Goal: Task Accomplishment & Management: Manage account settings

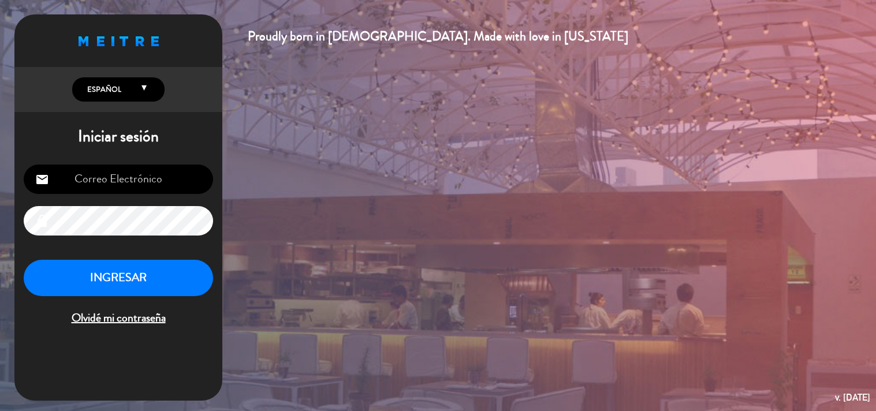
type input "[EMAIL_ADDRESS][DOMAIN_NAME]"
drag, startPoint x: 0, startPoint y: 0, endPoint x: 137, endPoint y: 272, distance: 304.6
click at [137, 272] on button "INGRESAR" at bounding box center [118, 278] width 189 height 36
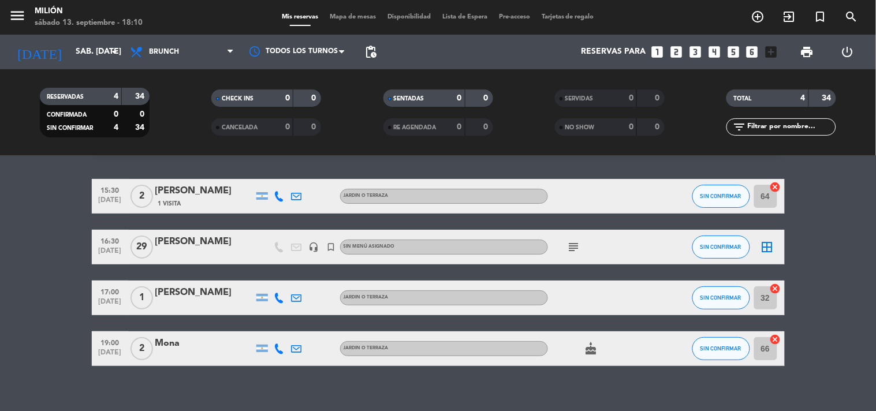
scroll to position [42, 0]
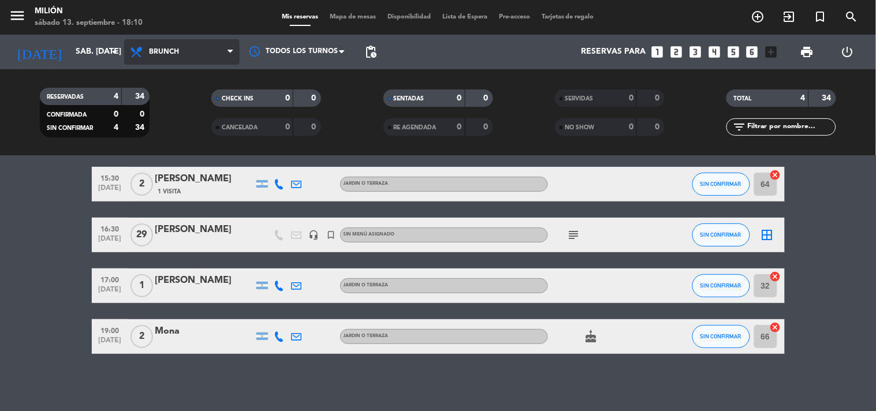
click at [178, 58] on span "Brunch" at bounding box center [182, 51] width 116 height 25
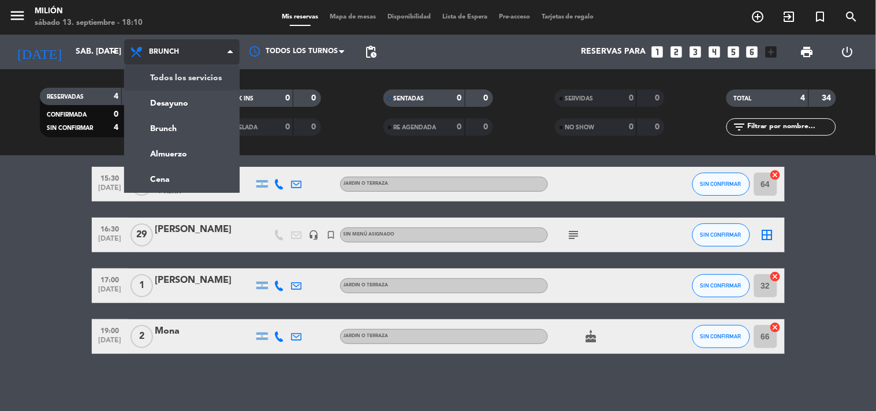
click at [183, 77] on div "menu Milión sábado 13. septiembre - 18:10 Mis reservas Mapa de mesas Disponibil…" at bounding box center [438, 78] width 876 height 156
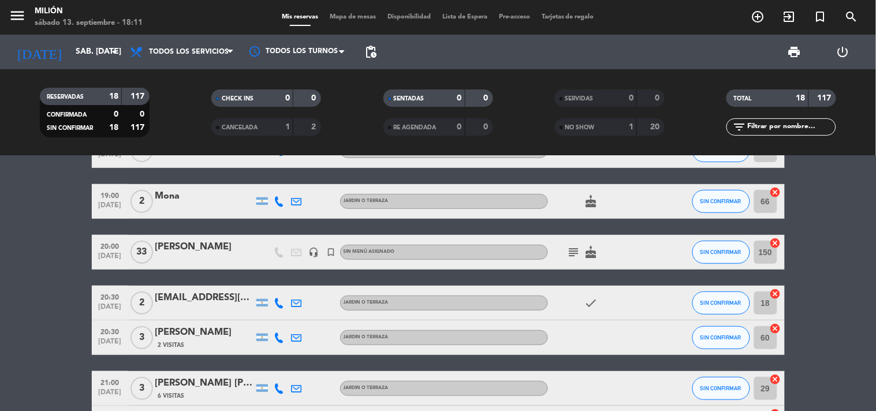
scroll to position [179, 0]
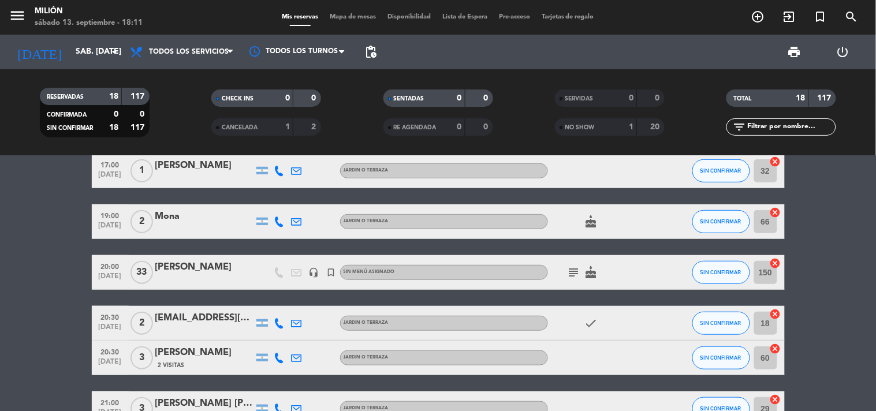
click at [581, 272] on icon "subject" at bounding box center [574, 273] width 14 height 14
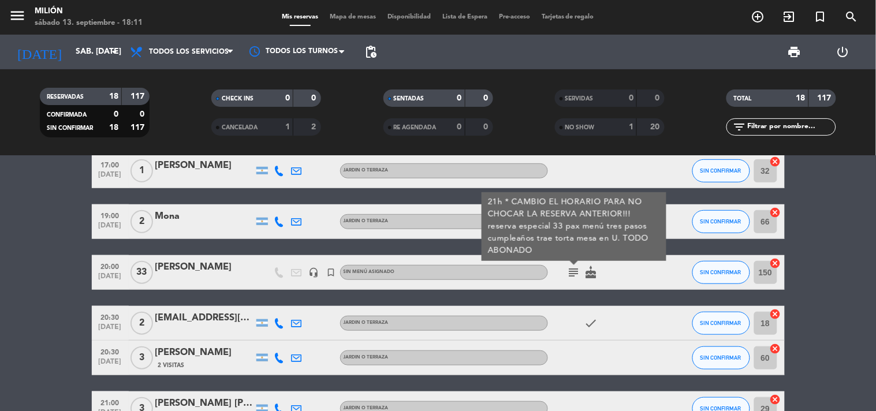
click at [581, 272] on icon "subject" at bounding box center [574, 273] width 14 height 14
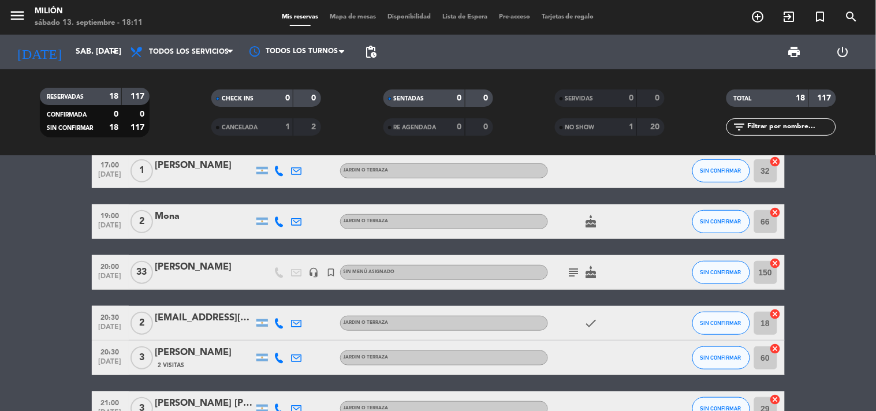
click at [23, 276] on bookings-row "14:00 [DATE] [PERSON_NAME] headset_mic turned_in_not Sin menú asignado subject …" at bounding box center [438, 402] width 876 height 802
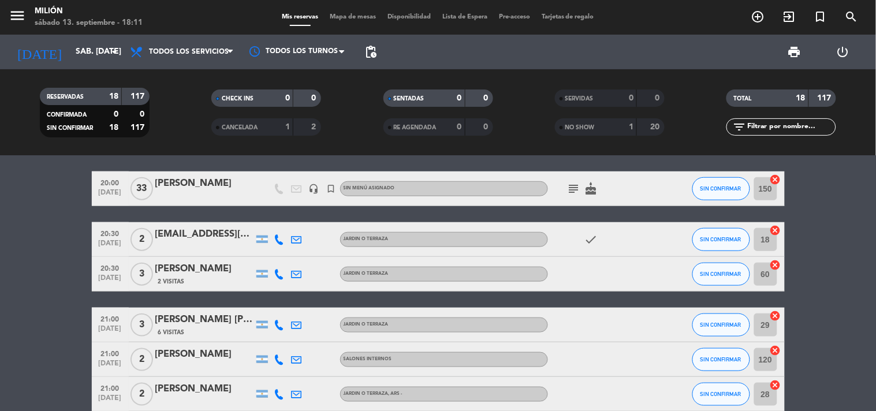
scroll to position [243, 0]
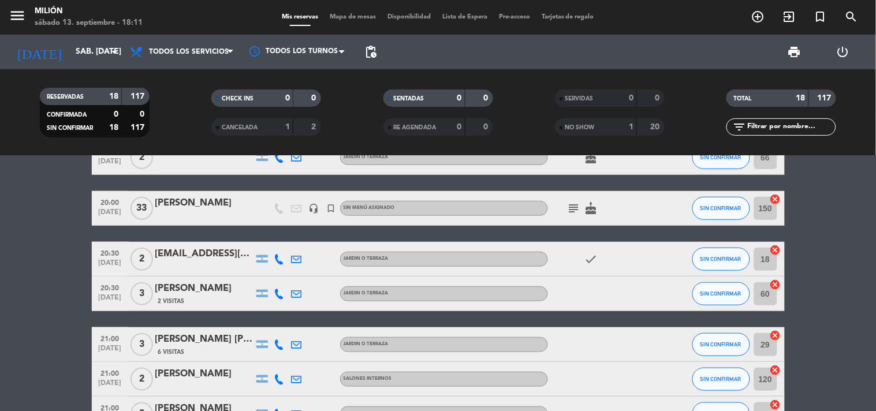
drag, startPoint x: 30, startPoint y: 281, endPoint x: 26, endPoint y: 319, distance: 38.3
click at [26, 319] on bookings-row "14:00 [DATE] [PERSON_NAME] headset_mic turned_in_not Sin menú asignado subject …" at bounding box center [438, 338] width 876 height 802
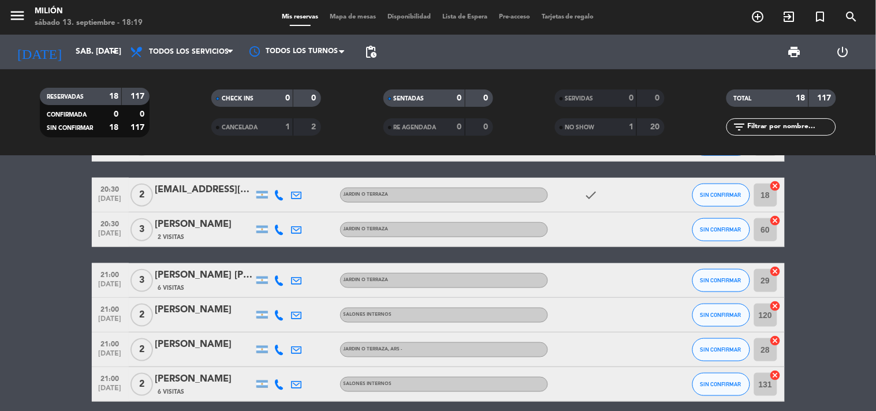
scroll to position [179, 0]
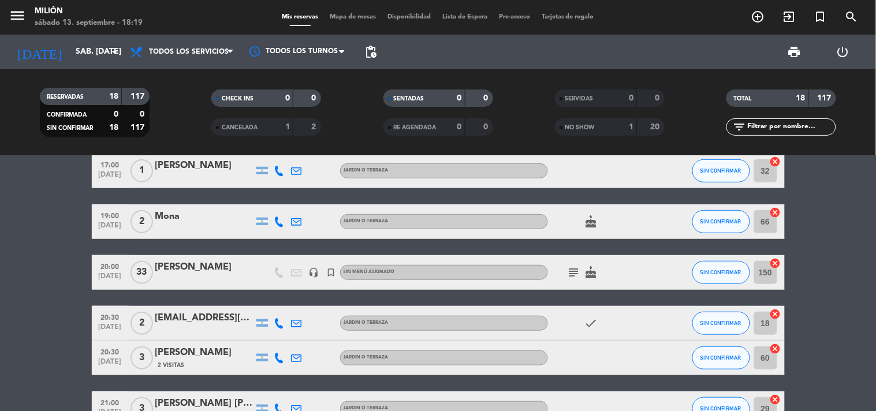
click at [36, 312] on bookings-row "14:00 [DATE] [PERSON_NAME] headset_mic turned_in_not Sin menú asignado subject …" at bounding box center [438, 402] width 876 height 802
click at [579, 273] on icon "subject" at bounding box center [574, 273] width 14 height 14
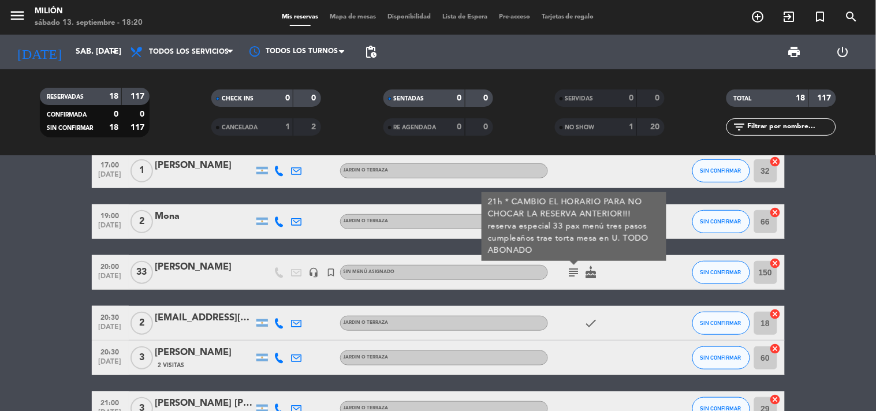
click at [579, 273] on icon "subject" at bounding box center [574, 273] width 14 height 14
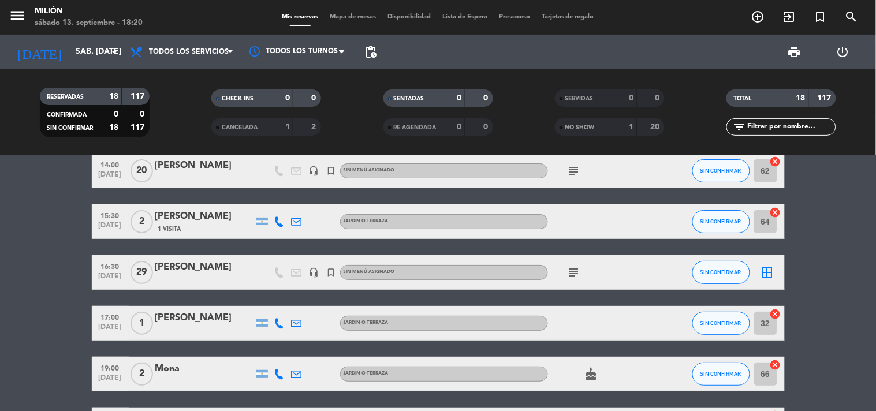
scroll to position [0, 0]
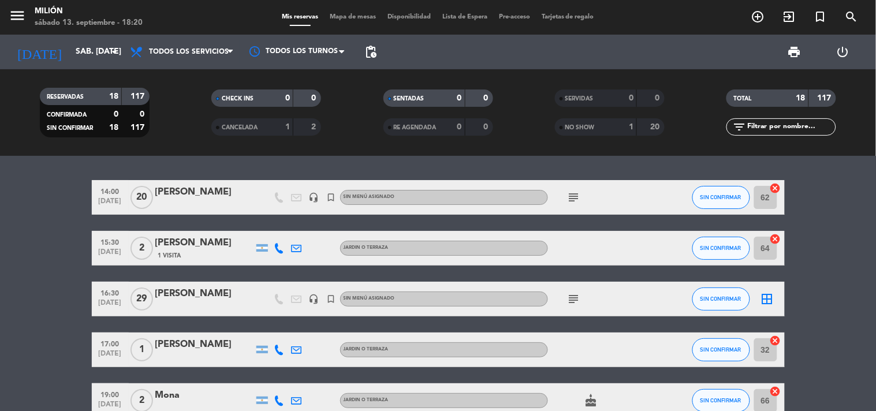
click at [578, 295] on icon "subject" at bounding box center [574, 299] width 14 height 14
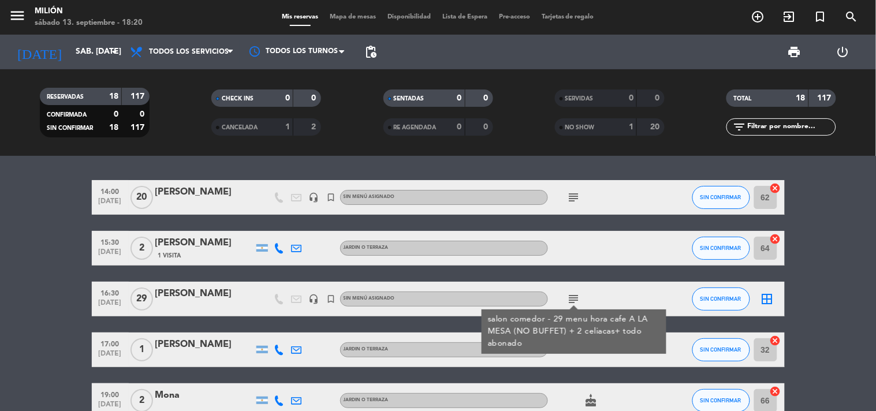
click at [574, 200] on icon "subject" at bounding box center [574, 198] width 14 height 14
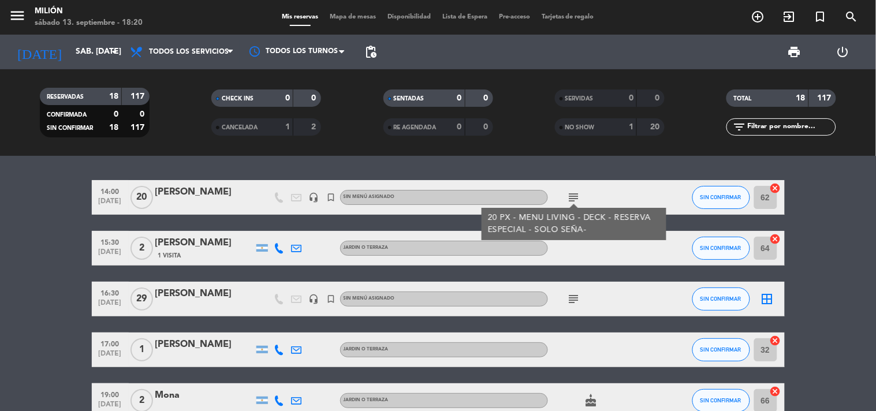
click at [574, 200] on icon "subject" at bounding box center [574, 198] width 14 height 14
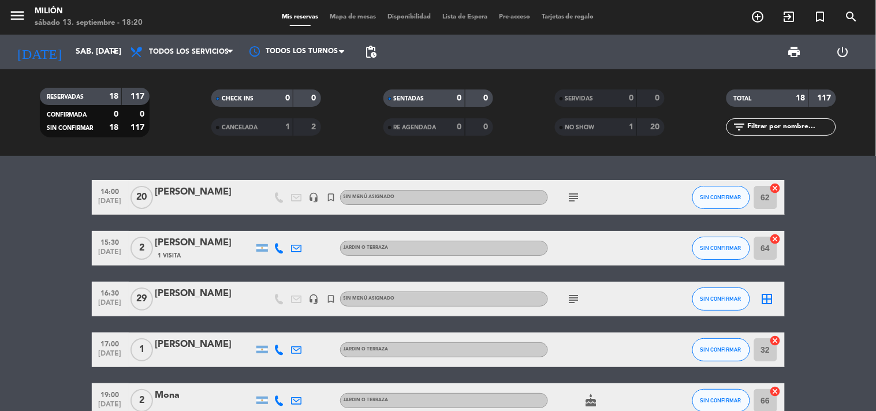
click at [574, 300] on icon "subject" at bounding box center [574, 299] width 14 height 14
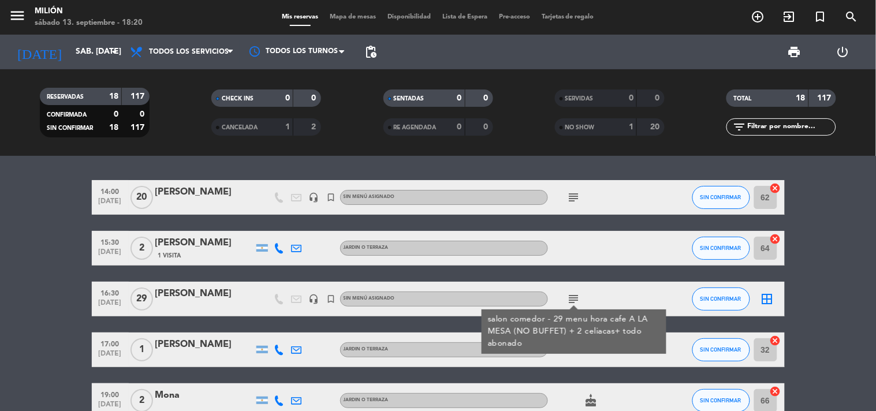
click at [575, 308] on div at bounding box center [574, 307] width 8 height 4
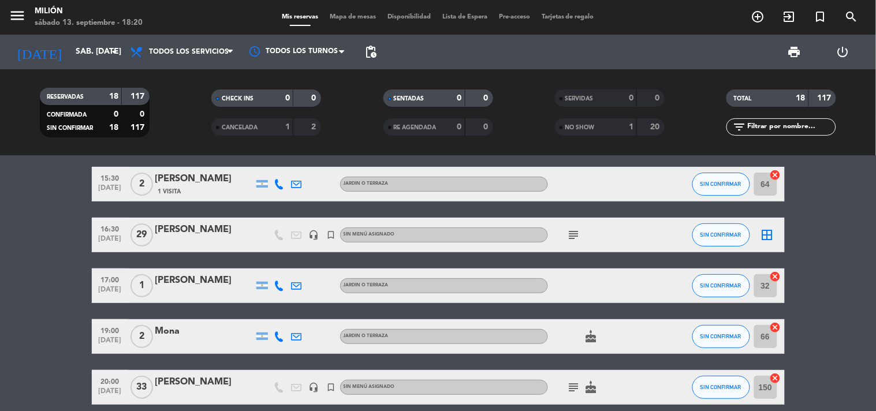
scroll to position [192, 0]
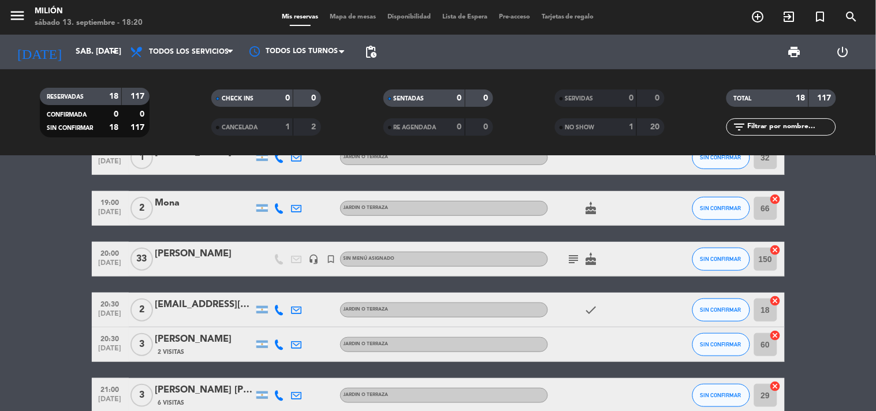
click at [572, 259] on icon "subject" at bounding box center [574, 259] width 14 height 14
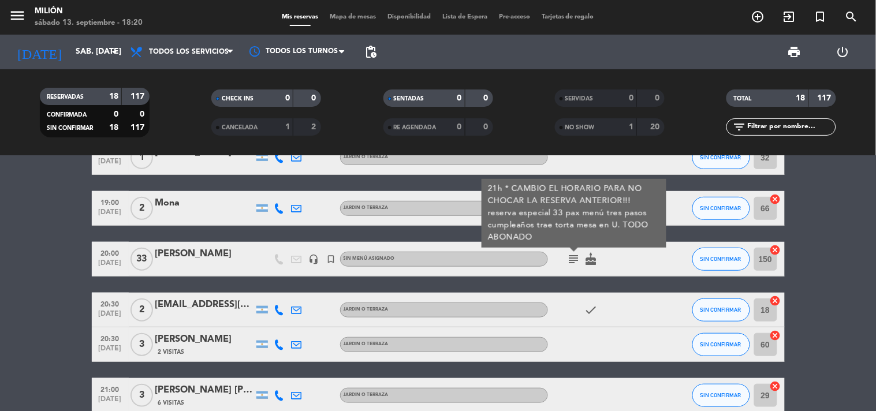
click at [572, 259] on icon "subject" at bounding box center [574, 259] width 14 height 14
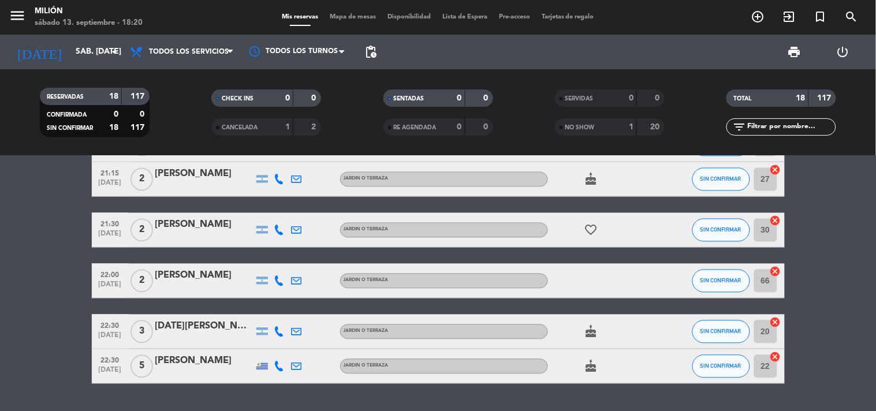
scroll to position [628, 0]
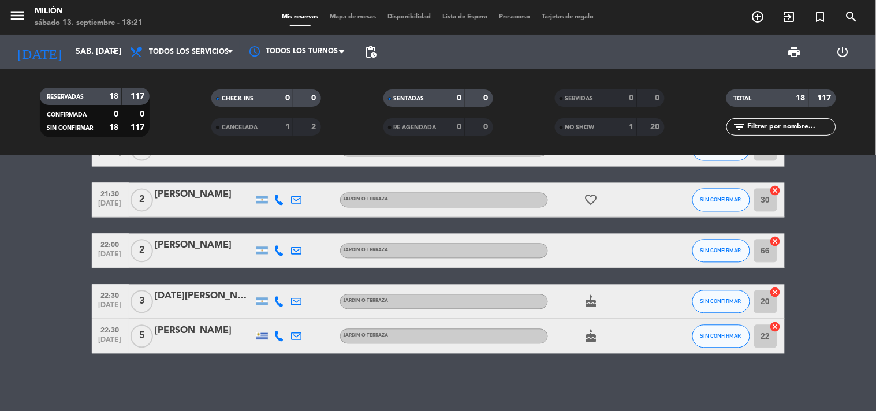
click at [139, 338] on span "5" at bounding box center [142, 336] width 23 height 23
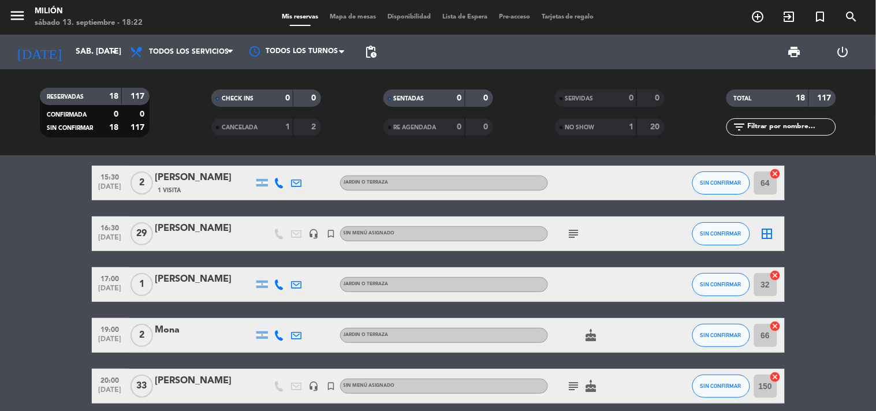
scroll to position [50, 0]
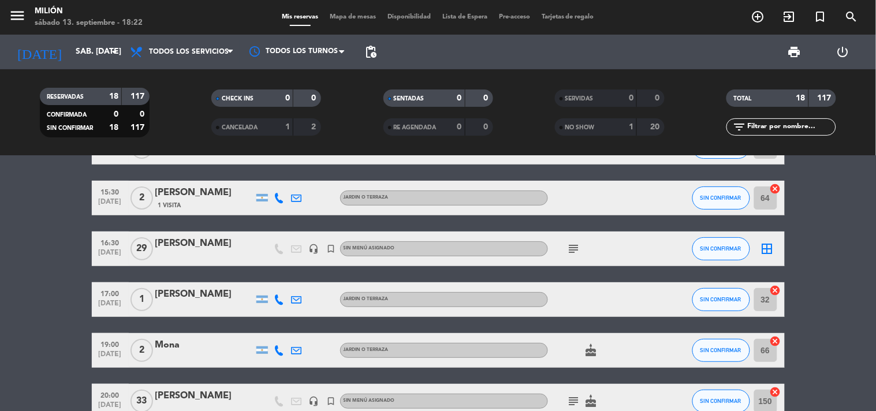
click at [145, 247] on span "29" at bounding box center [142, 248] width 23 height 23
click at [147, 247] on span "29" at bounding box center [142, 248] width 23 height 23
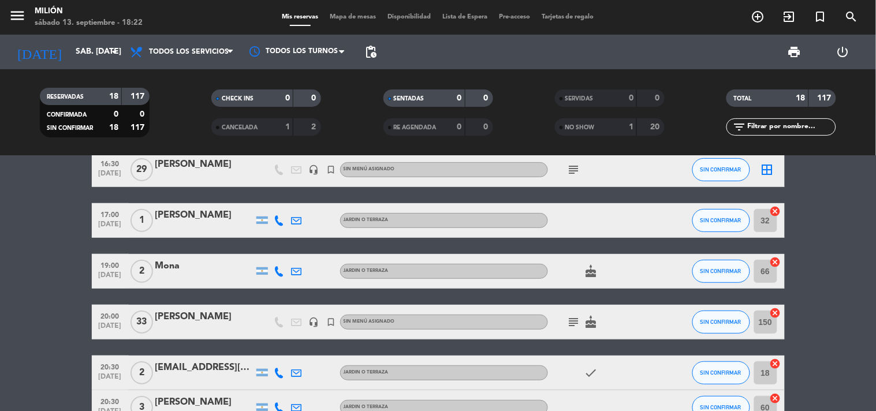
scroll to position [114, 0]
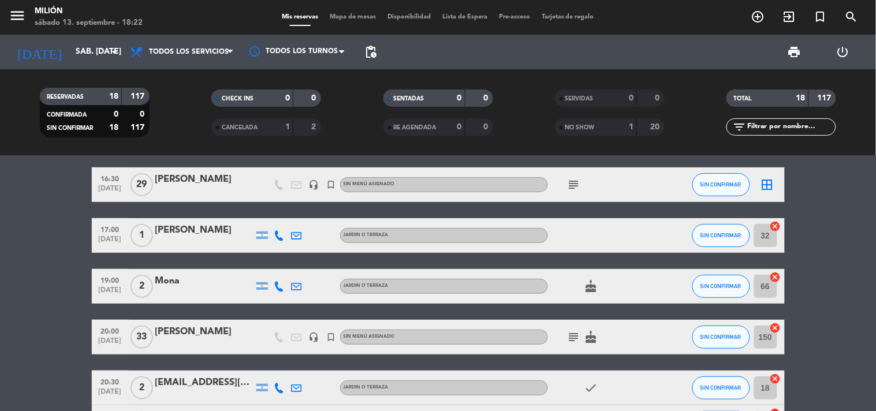
click at [143, 185] on span "29" at bounding box center [142, 184] width 23 height 23
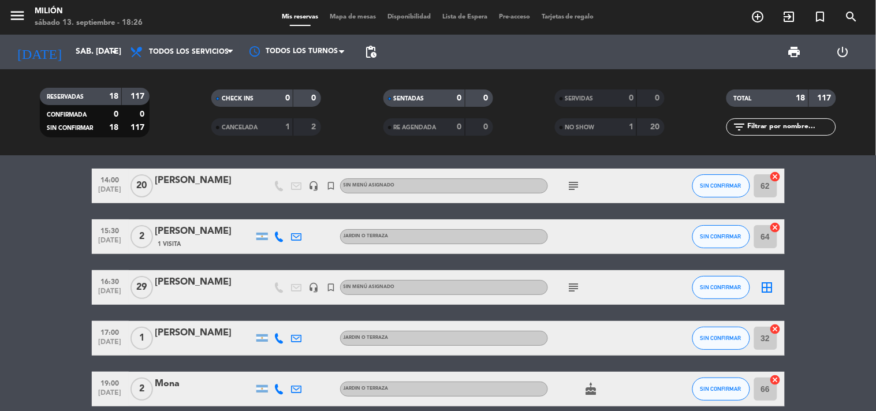
scroll to position [0, 0]
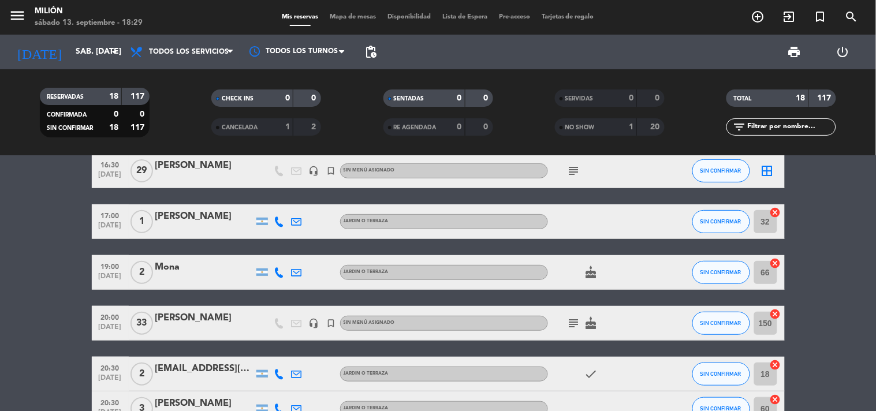
scroll to position [192, 0]
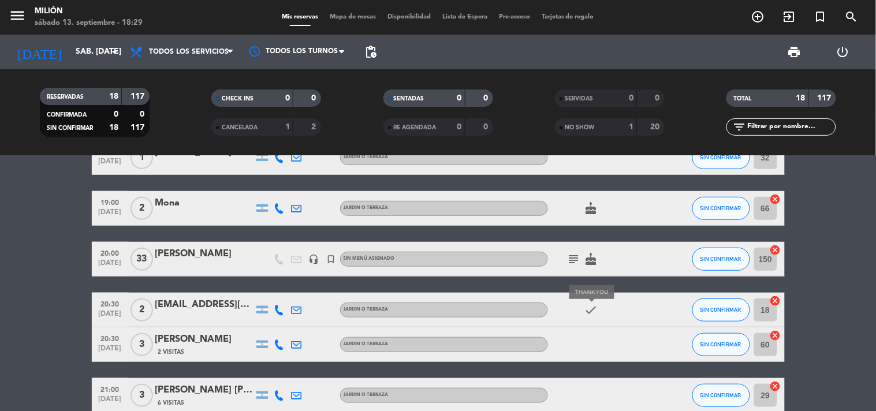
click at [597, 312] on icon "check" at bounding box center [592, 310] width 14 height 14
click at [578, 261] on icon "subject" at bounding box center [574, 259] width 14 height 14
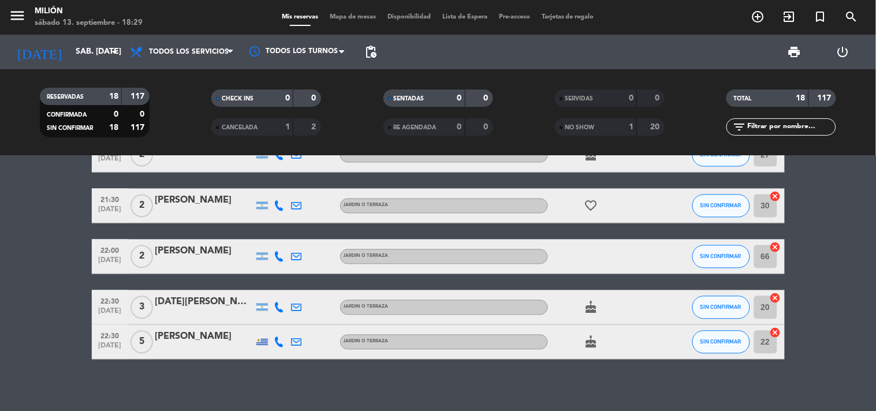
scroll to position [628, 0]
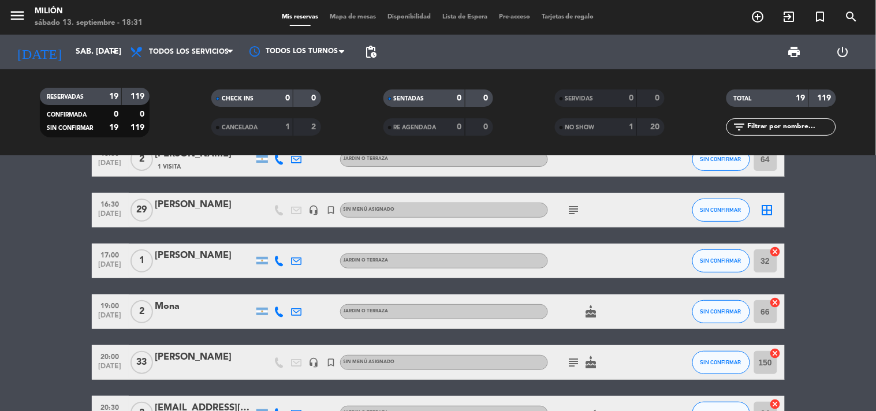
scroll to position [0, 0]
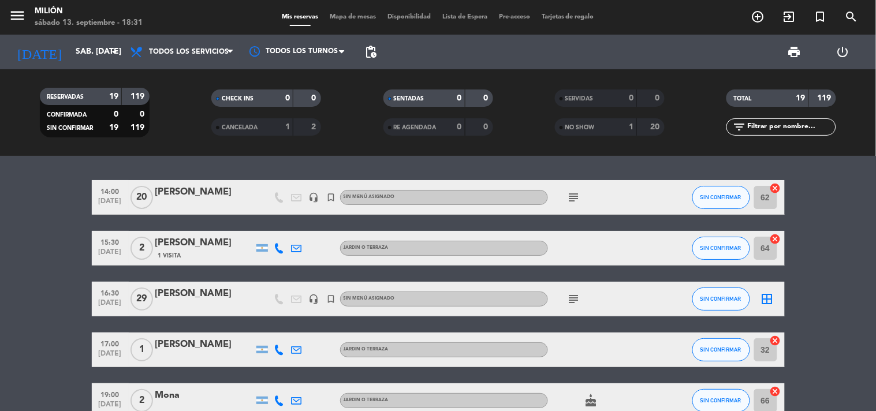
click at [571, 195] on icon "subject" at bounding box center [574, 198] width 14 height 14
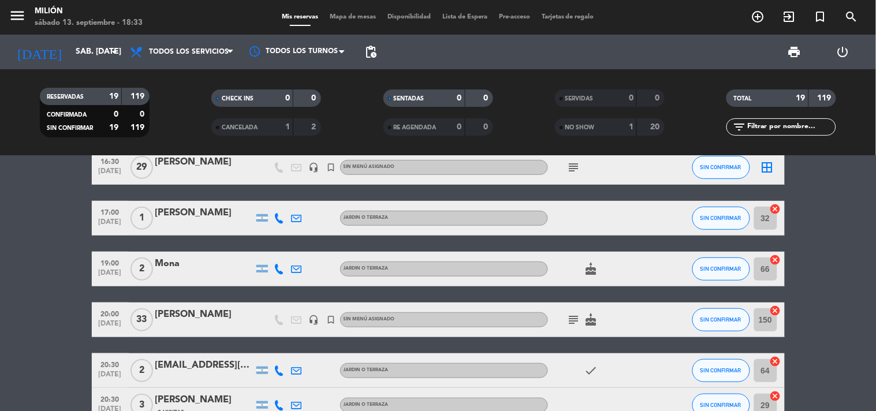
scroll to position [256, 0]
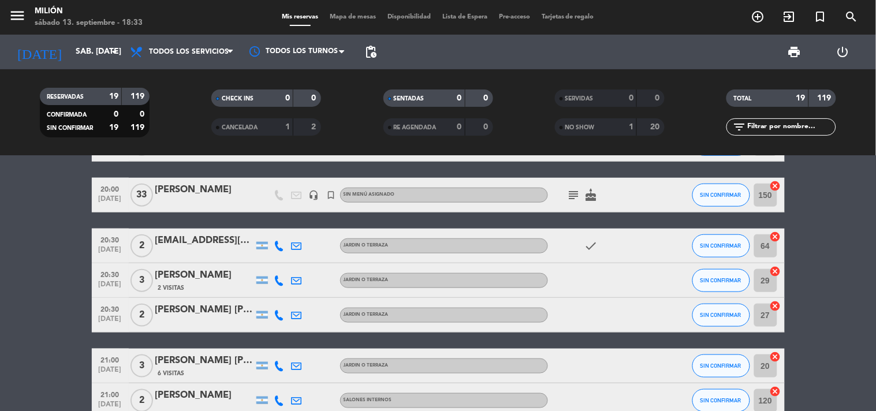
click at [70, 241] on bookings-row "14:00 [DATE] [PERSON_NAME] headset_mic turned_in_not Sin menú asignado subject …" at bounding box center [438, 342] width 876 height 836
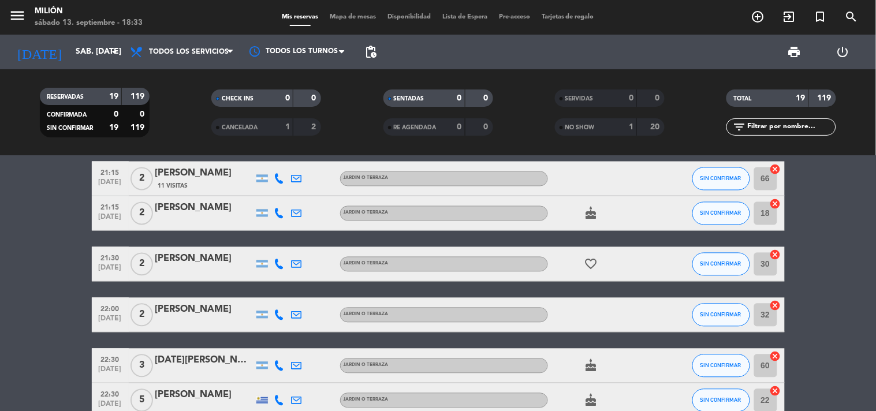
scroll to position [642, 0]
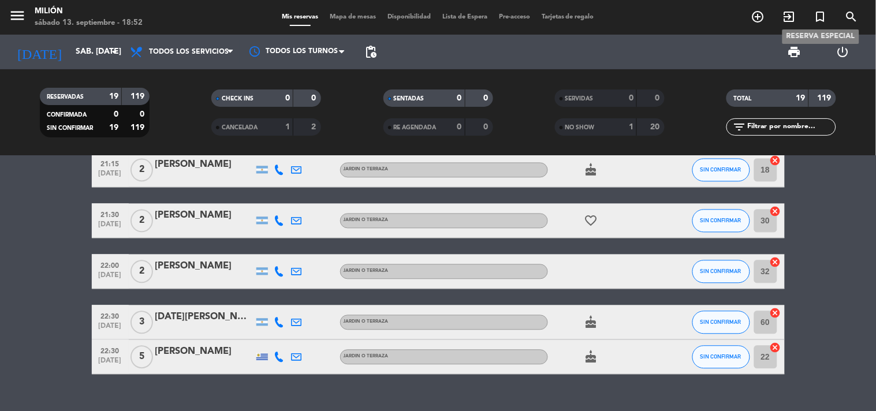
click at [820, 16] on icon "turned_in_not" at bounding box center [821, 17] width 14 height 14
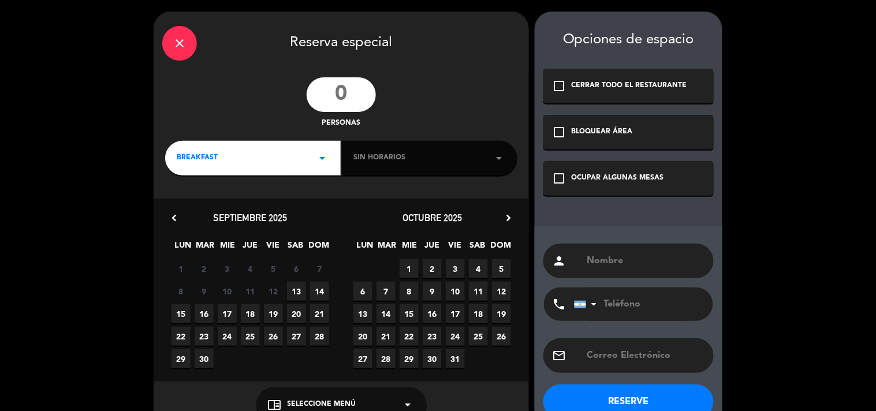
click at [359, 96] on input "number" at bounding box center [341, 94] width 69 height 35
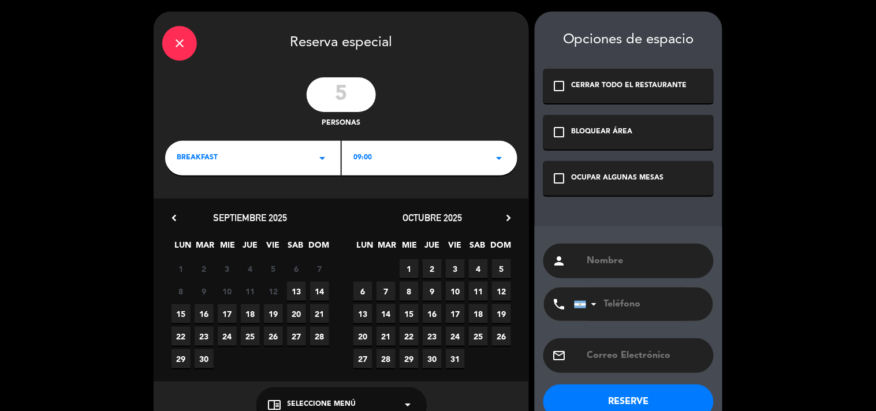
type input "5"
click at [246, 162] on div "BREAKFAST arrow_drop_down" at bounding box center [253, 158] width 176 height 35
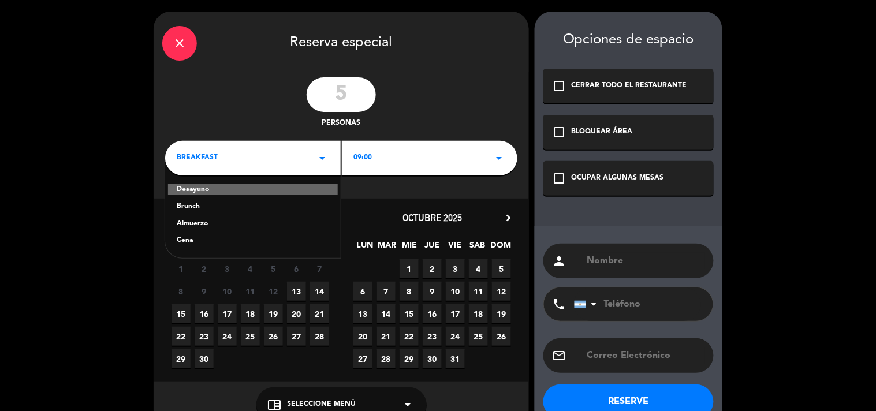
click at [209, 221] on div "Almuerzo" at bounding box center [253, 224] width 152 height 12
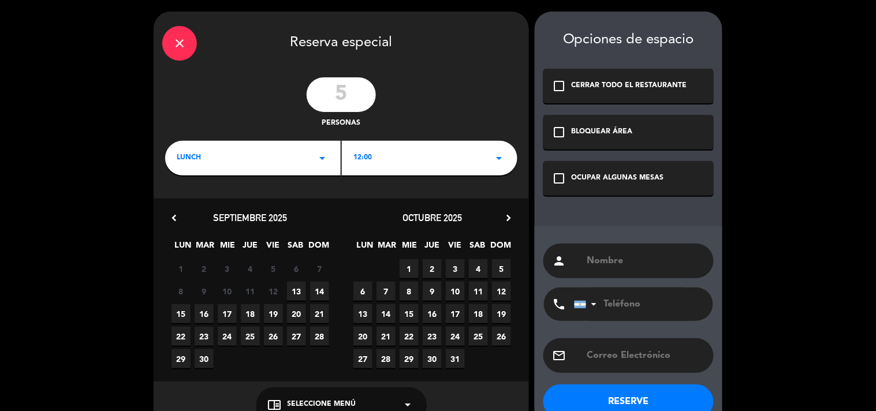
click at [427, 158] on div "12:00 arrow_drop_down" at bounding box center [430, 158] width 176 height 35
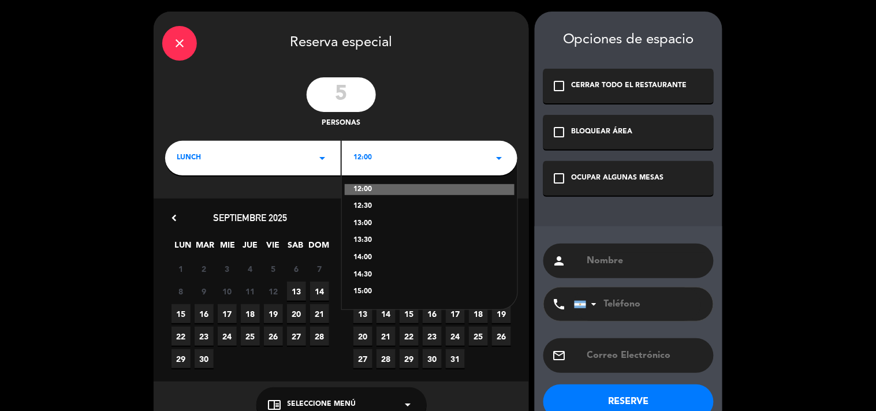
click at [370, 207] on div "12:30" at bounding box center [430, 207] width 152 height 12
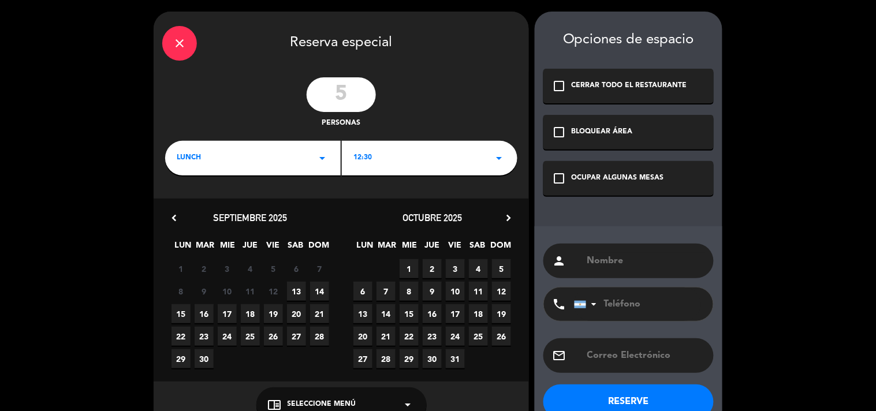
drag, startPoint x: 608, startPoint y: 174, endPoint x: 608, endPoint y: 210, distance: 35.8
click at [608, 174] on div "OCUPAR ALGUNAS MESAS" at bounding box center [618, 179] width 92 height 12
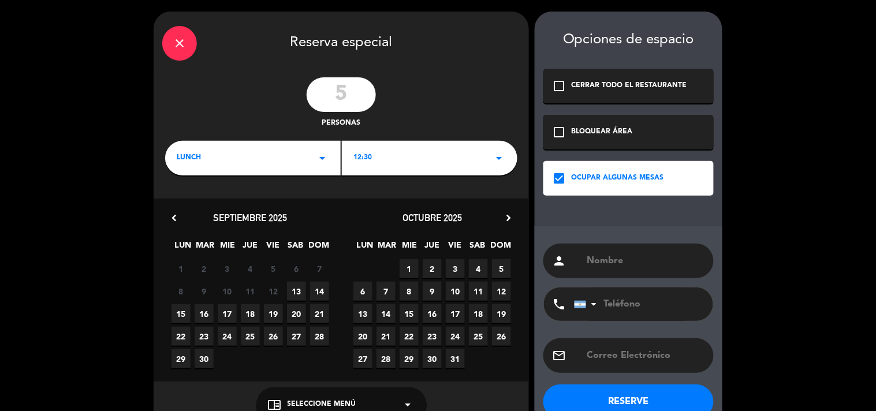
click at [608, 249] on div "person" at bounding box center [629, 261] width 170 height 35
click at [611, 258] on input "text" at bounding box center [645, 261] width 119 height 16
click at [184, 318] on span "15" at bounding box center [181, 313] width 19 height 19
click at [374, 143] on div "12:30 arrow_drop_down" at bounding box center [430, 158] width 176 height 35
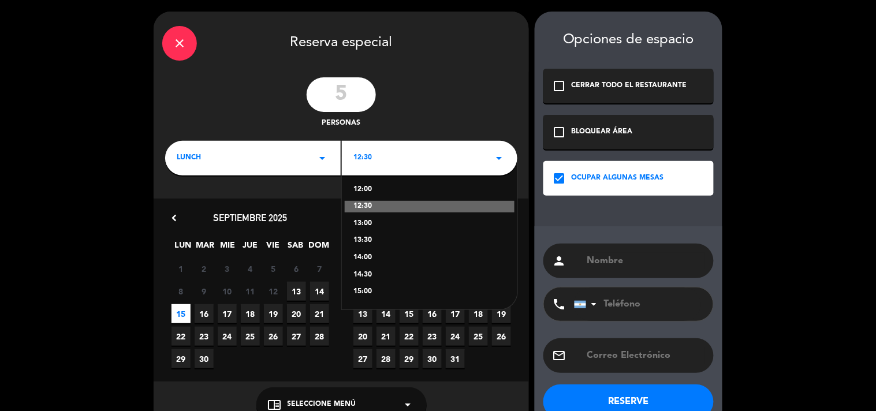
click at [399, 222] on div "13:00" at bounding box center [430, 224] width 152 height 12
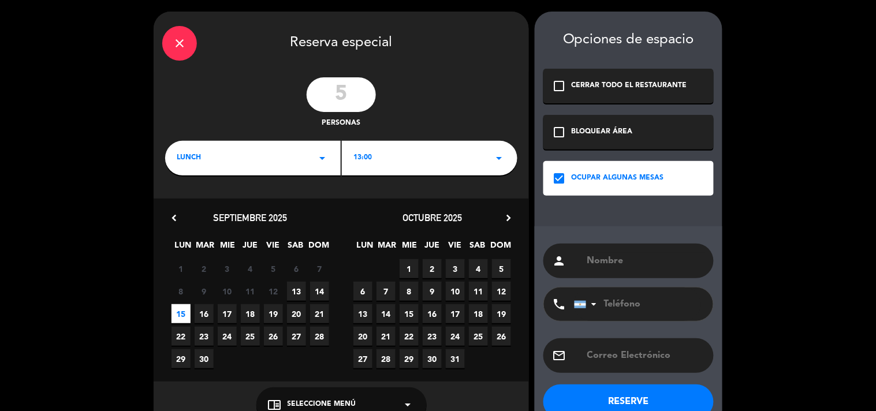
click at [604, 256] on input "text" at bounding box center [645, 261] width 119 height 16
type input "[PERSON_NAME]"
click at [634, 304] on input "tel" at bounding box center [637, 305] width 127 height 34
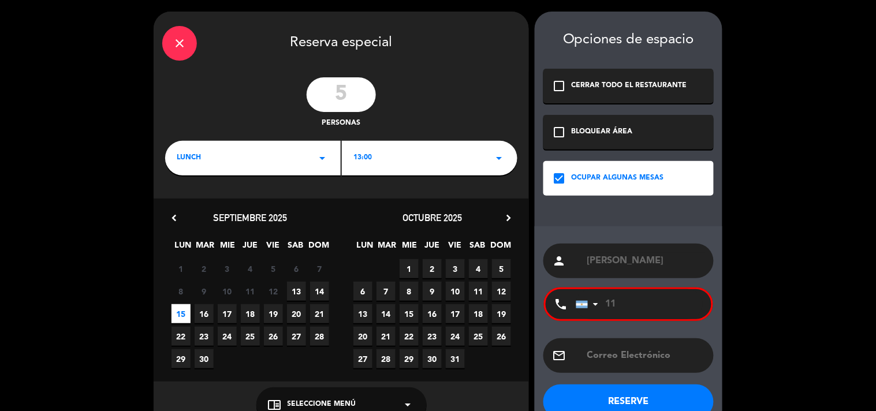
type input "1"
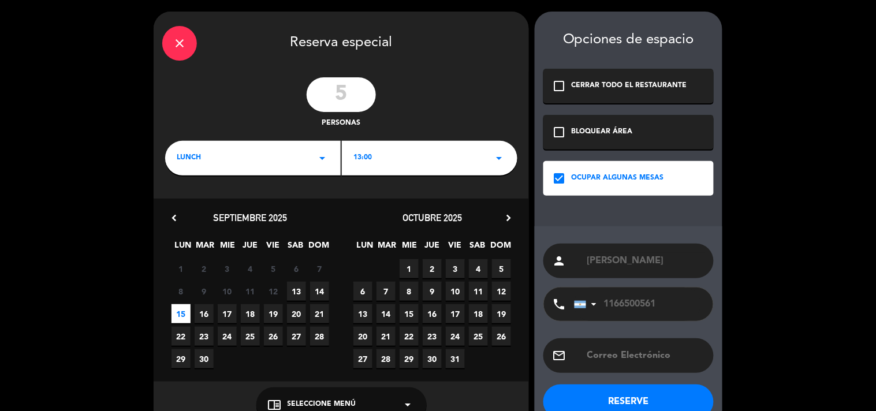
scroll to position [27, 0]
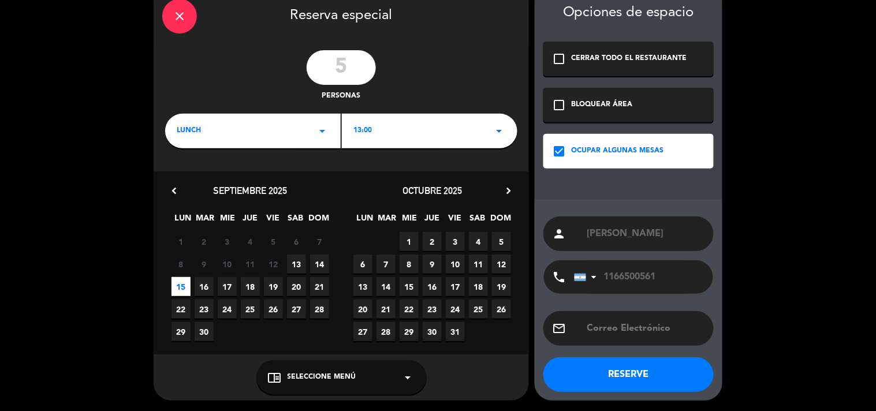
type input "1166500561"
click at [633, 374] on button "RESERVE" at bounding box center [629, 375] width 170 height 35
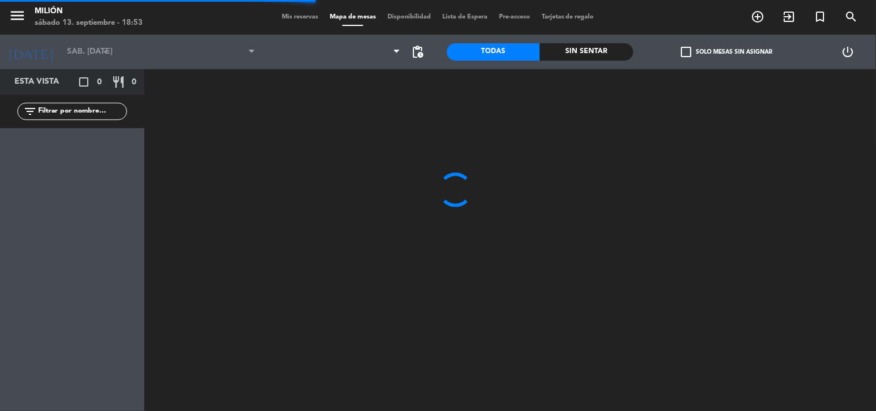
type input "lun. [DATE]"
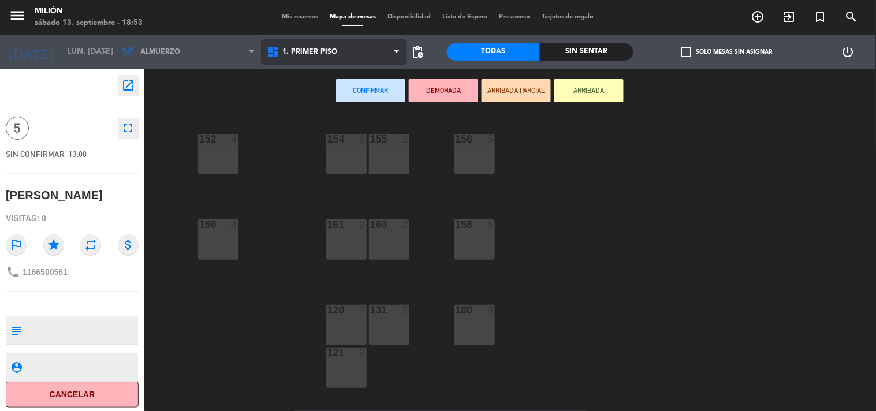
click at [332, 53] on span "1. PRIMER PISO" at bounding box center [310, 52] width 55 height 8
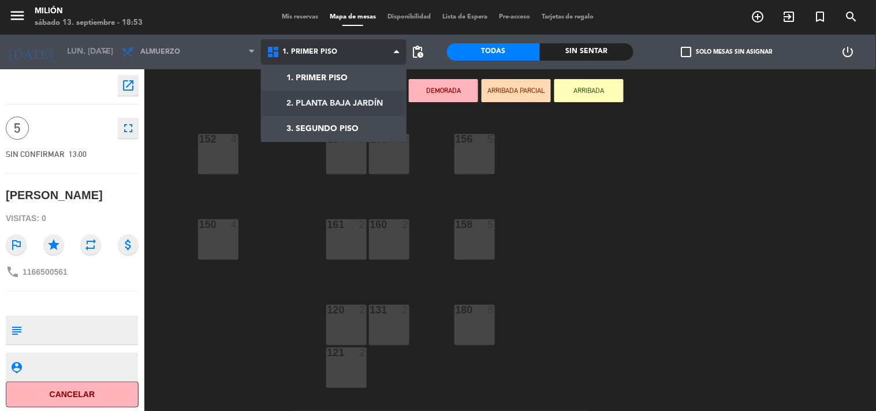
click at [325, 107] on ng-component "menu Milión sábado 13. septiembre - 18:53 Mis reservas Mapa de mesas Disponibil…" at bounding box center [438, 206] width 876 height 412
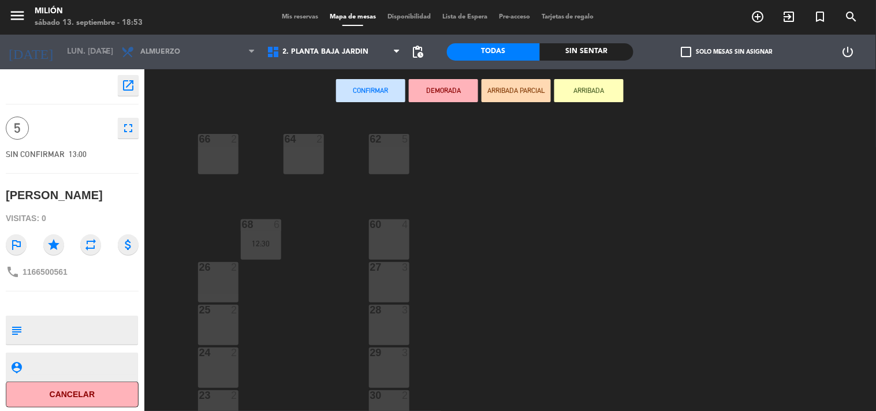
click at [372, 147] on div "62 5" at bounding box center [389, 154] width 40 height 40
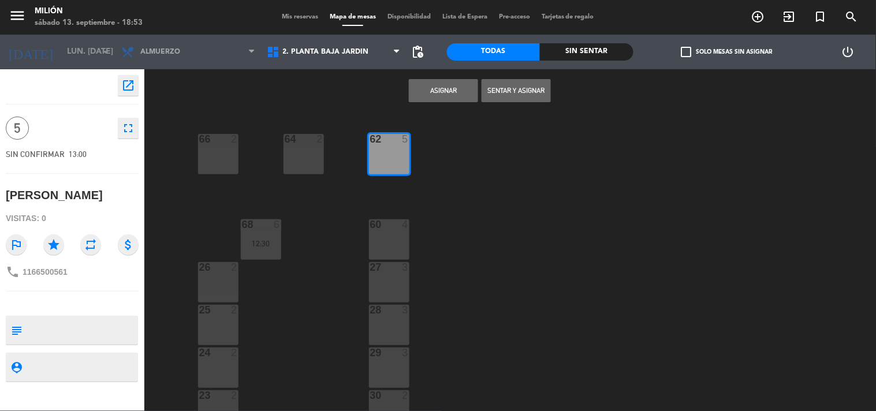
click at [428, 100] on button "Asignar" at bounding box center [443, 90] width 69 height 23
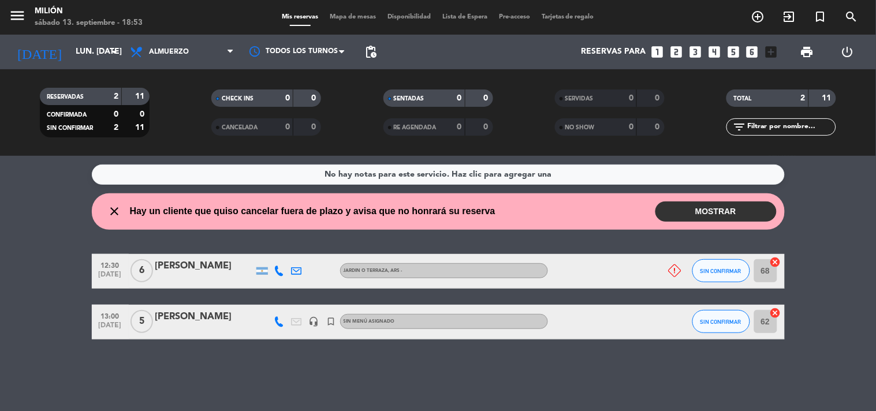
click at [697, 214] on button "MOSTRAR" at bounding box center [716, 212] width 121 height 20
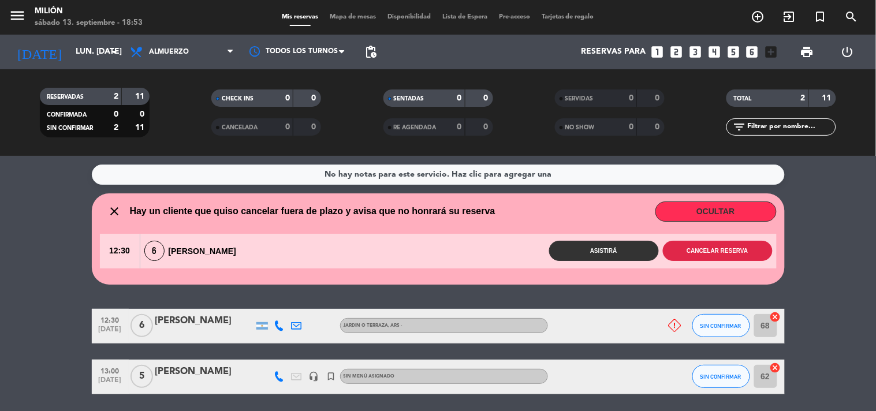
click at [684, 248] on button "Cancelar reserva" at bounding box center [718, 251] width 110 height 20
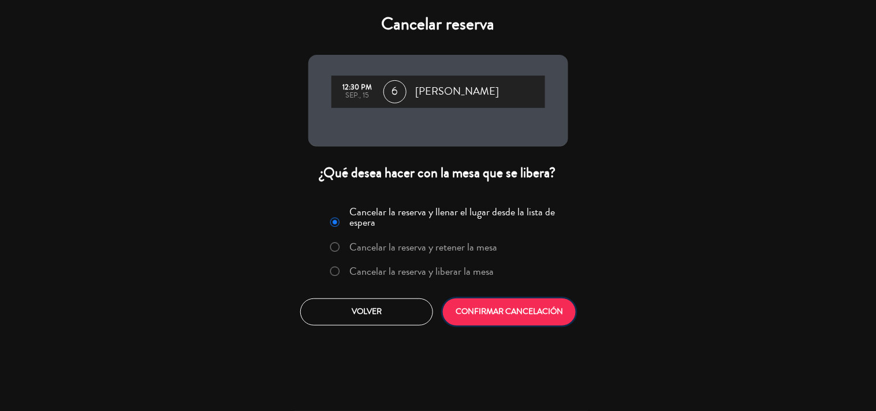
click at [546, 304] on button "CONFIRMAR CANCELACIÓN" at bounding box center [509, 312] width 133 height 27
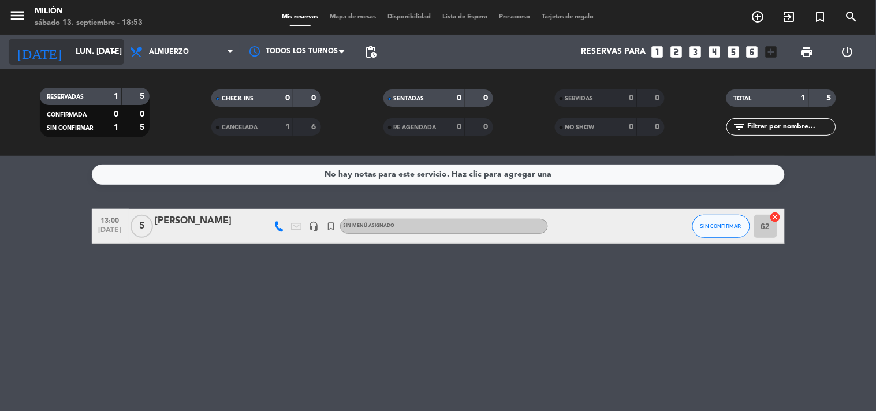
click at [76, 59] on input "lun. [DATE]" at bounding box center [125, 52] width 110 height 21
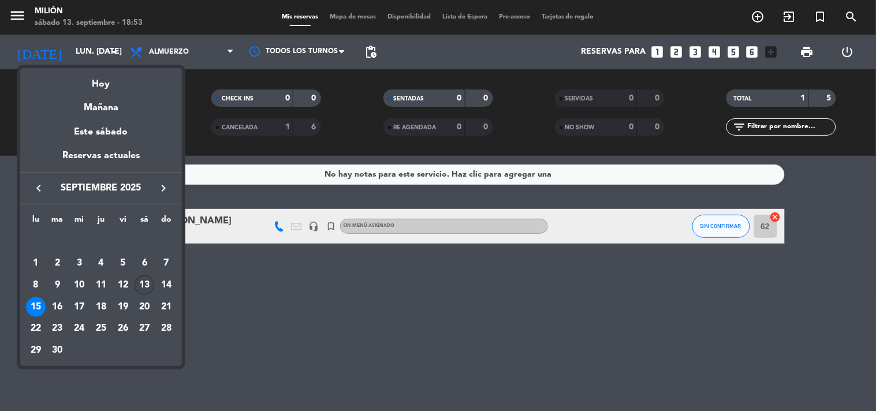
click at [147, 287] on div "13" at bounding box center [145, 286] width 20 height 20
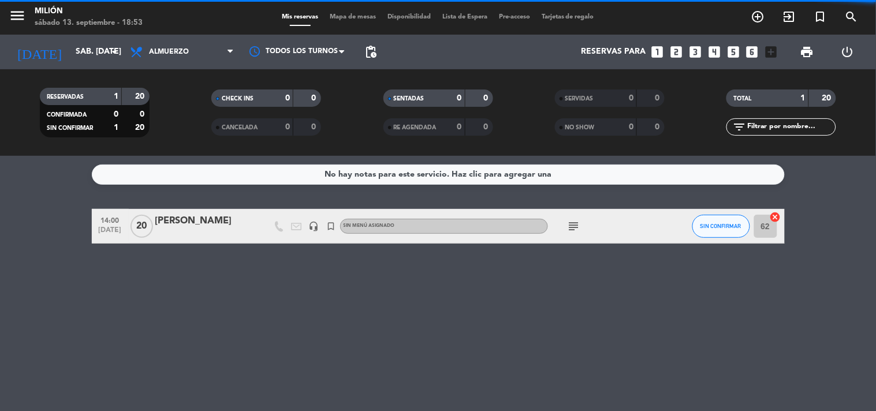
click at [177, 53] on span "Almuerzo" at bounding box center [169, 52] width 40 height 8
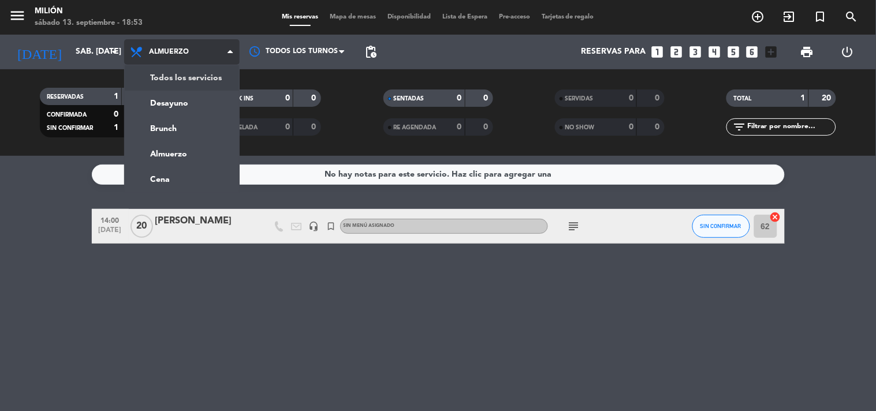
click at [177, 72] on div "menu Milión sábado 13. septiembre - 18:53 Mis reservas Mapa de mesas Disponibil…" at bounding box center [438, 78] width 876 height 156
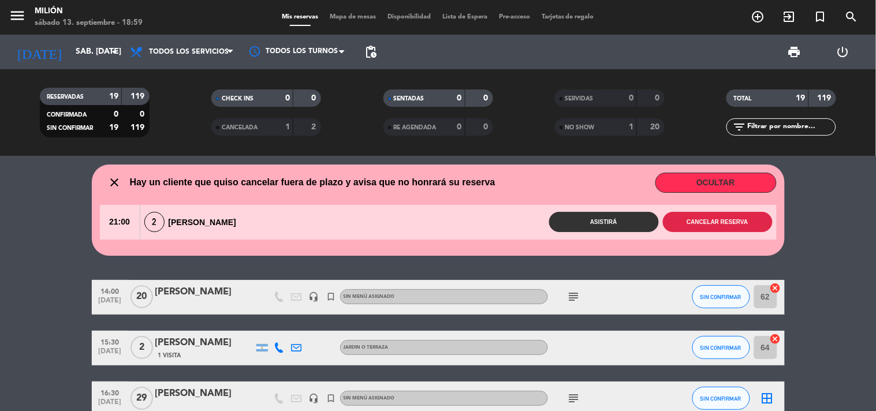
click at [719, 220] on button "Cancelar reserva" at bounding box center [718, 222] width 110 height 20
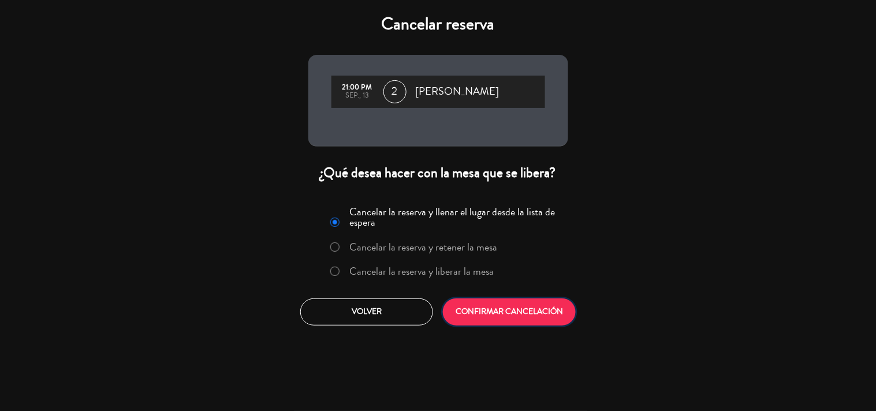
click at [507, 305] on button "CONFIRMAR CANCELACIÓN" at bounding box center [509, 312] width 133 height 27
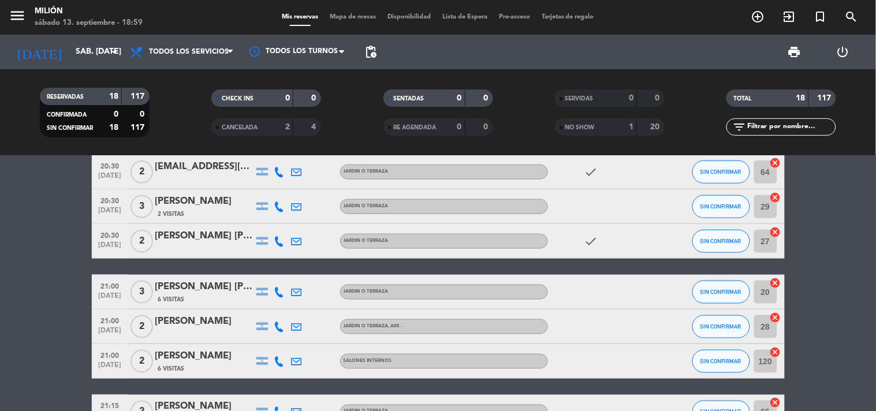
scroll to position [307, 0]
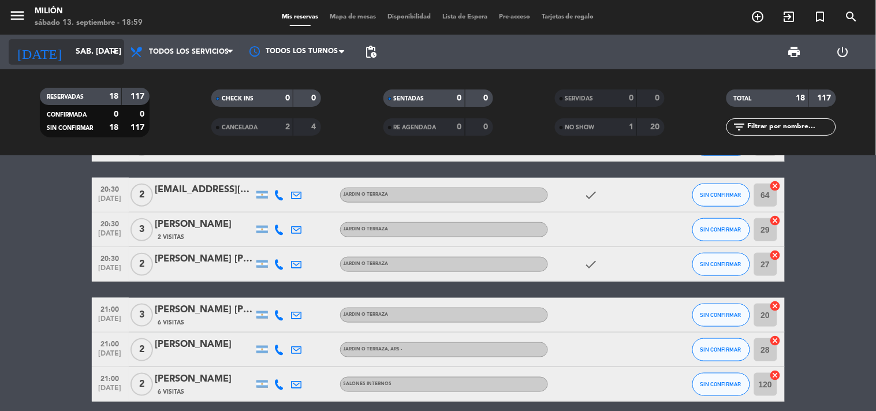
click at [114, 49] on icon "arrow_drop_down" at bounding box center [114, 52] width 14 height 14
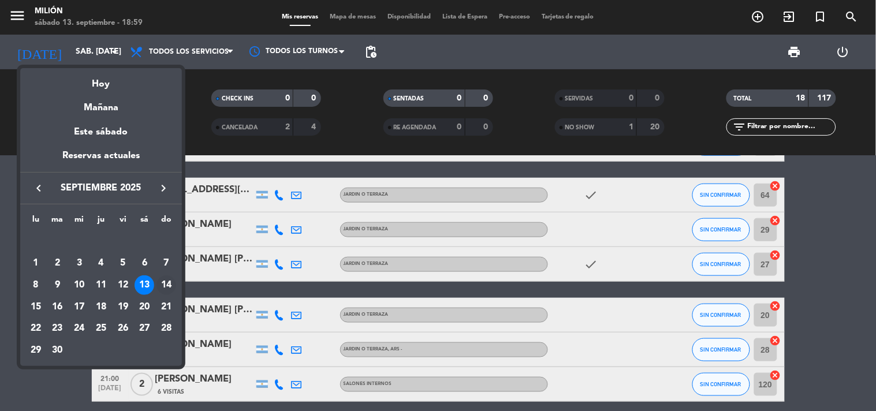
click at [169, 288] on div "14" at bounding box center [167, 286] width 20 height 20
type input "dom. [DATE]"
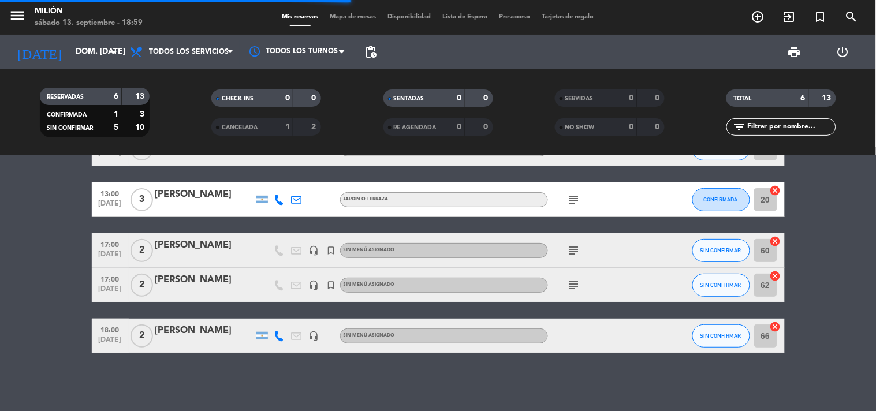
scroll to position [83, 0]
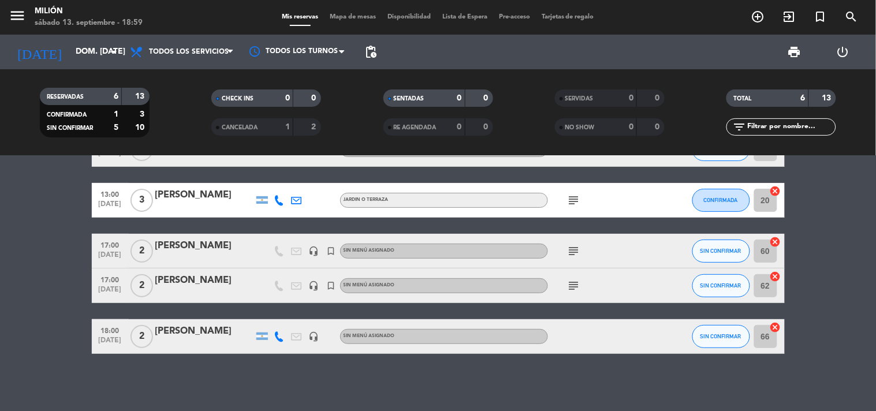
click at [572, 203] on icon "subject" at bounding box center [574, 201] width 14 height 14
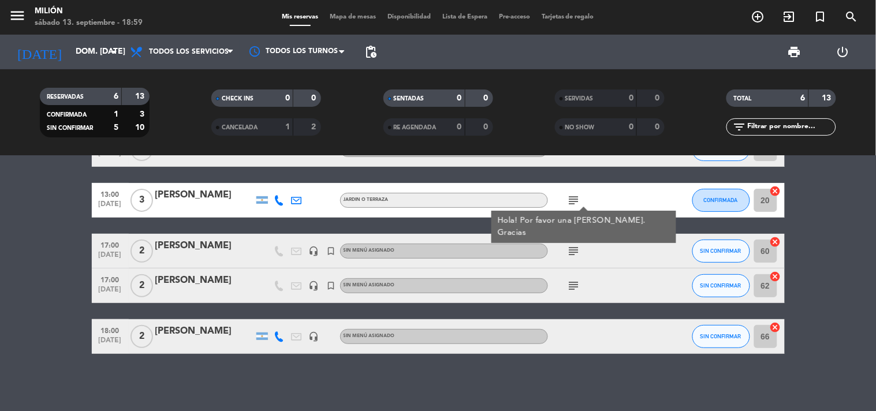
click at [572, 203] on icon "subject" at bounding box center [574, 201] width 14 height 14
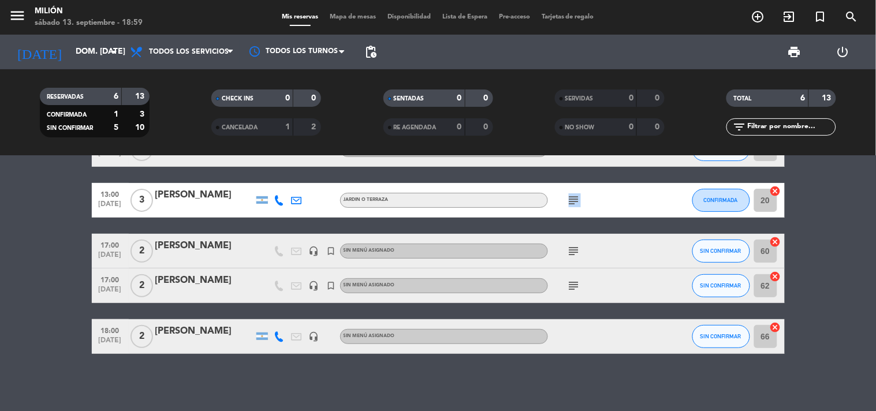
click at [572, 203] on icon "subject" at bounding box center [574, 201] width 14 height 14
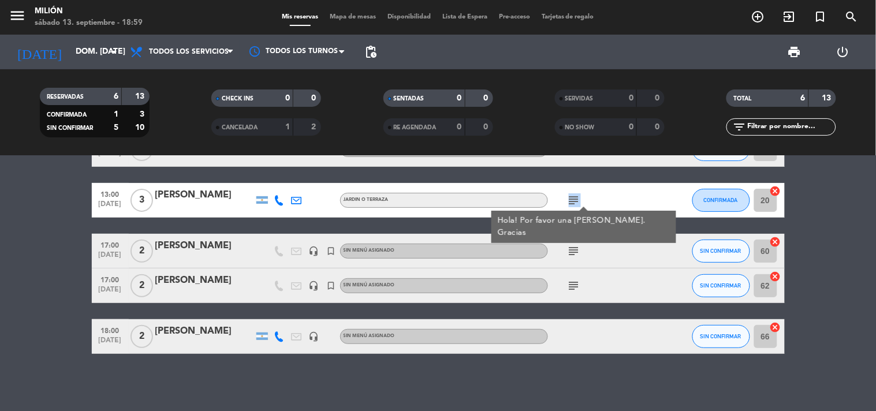
click at [572, 203] on icon "subject" at bounding box center [574, 201] width 14 height 14
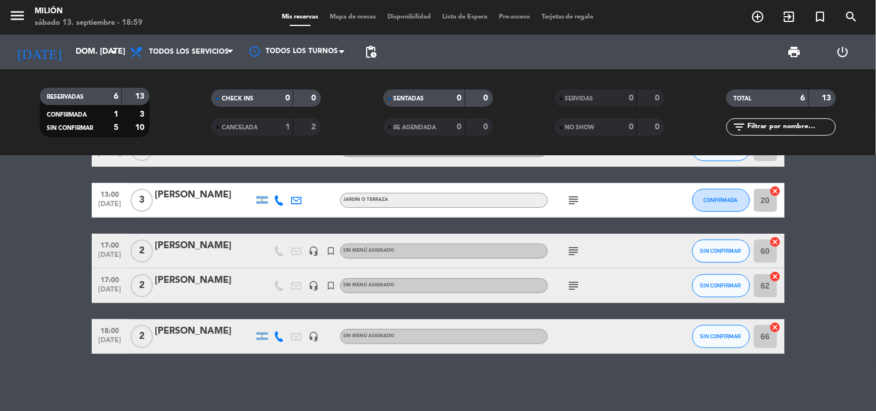
click at [572, 250] on icon "subject" at bounding box center [574, 251] width 14 height 14
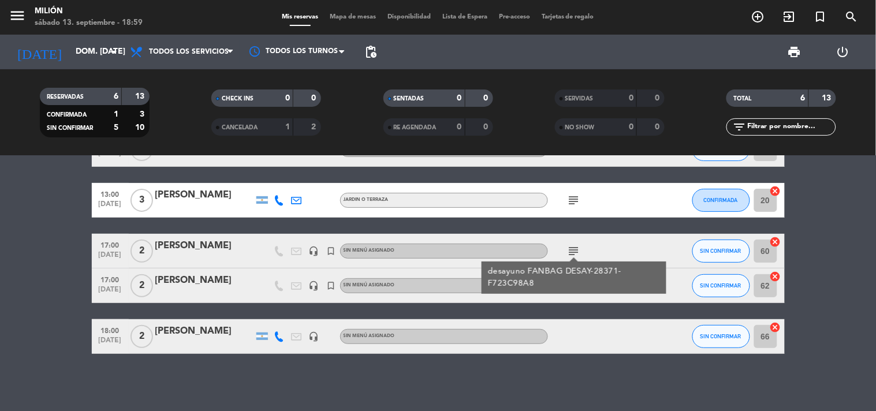
click at [572, 252] on icon "subject" at bounding box center [574, 251] width 14 height 14
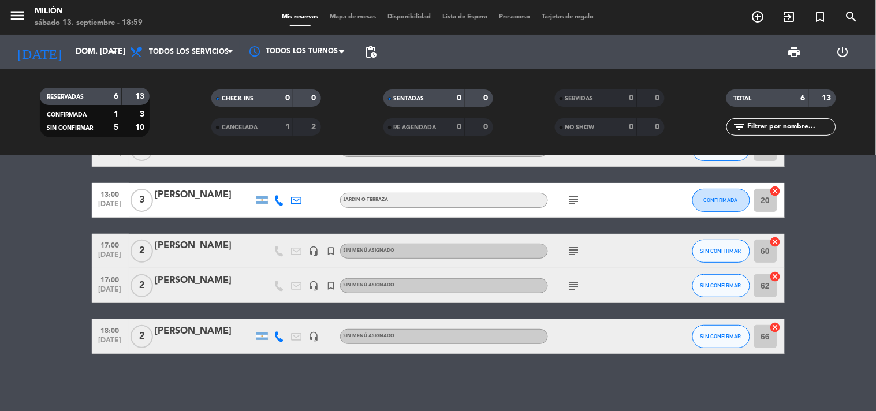
click at [575, 286] on icon "subject" at bounding box center [574, 286] width 14 height 14
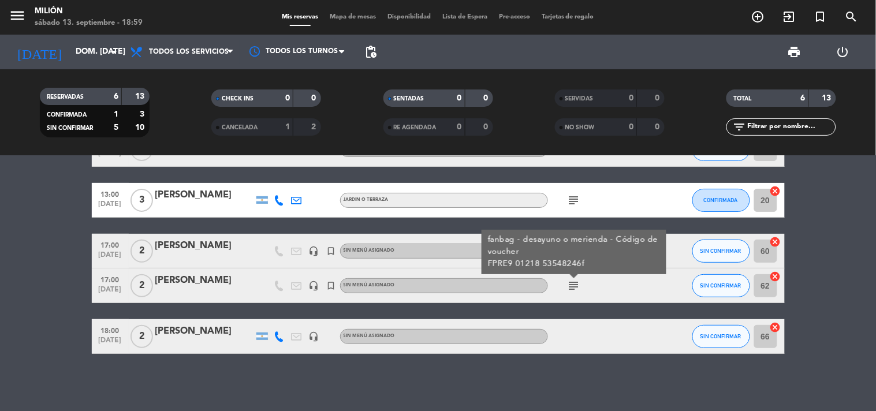
click at [575, 286] on icon "subject" at bounding box center [574, 286] width 14 height 14
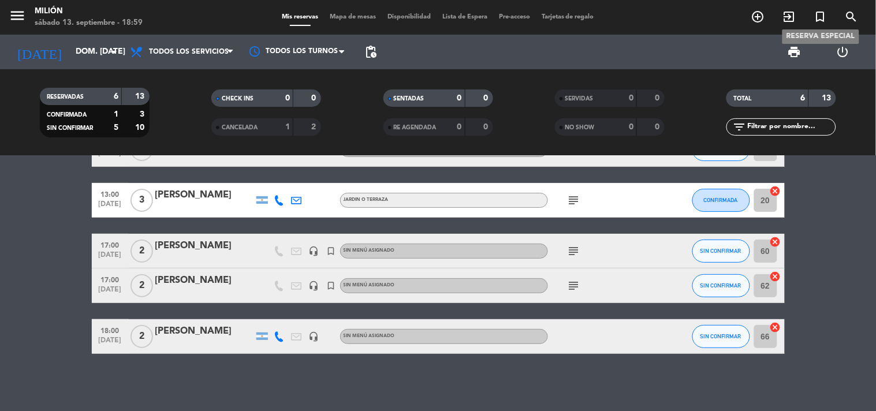
click at [816, 13] on icon "turned_in_not" at bounding box center [821, 17] width 14 height 14
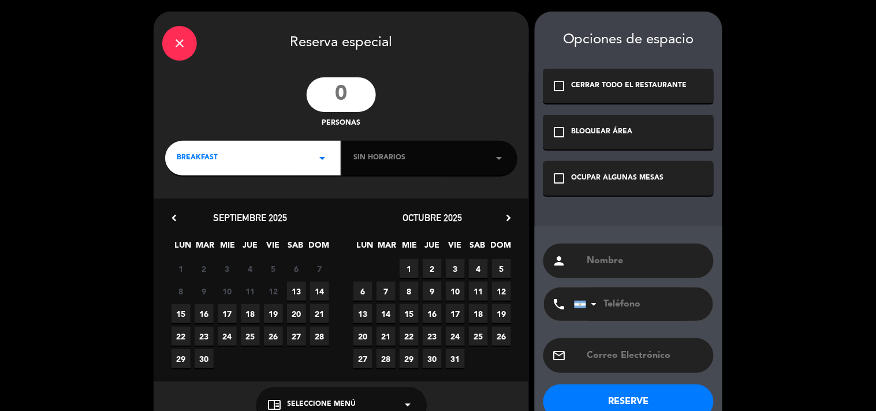
click at [371, 89] on input "number" at bounding box center [341, 94] width 69 height 35
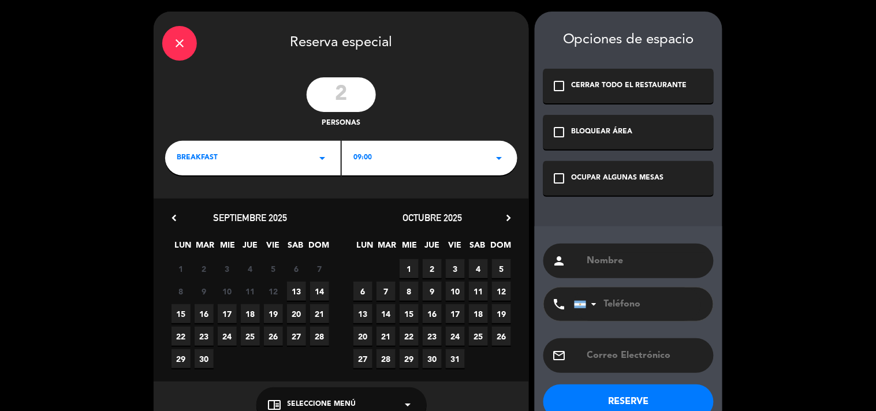
type input "2"
click at [612, 251] on div "person" at bounding box center [629, 261] width 170 height 35
click at [616, 258] on input "text" at bounding box center [645, 261] width 119 height 16
paste input "[PERSON_NAME]"
type input "[PERSON_NAME]"
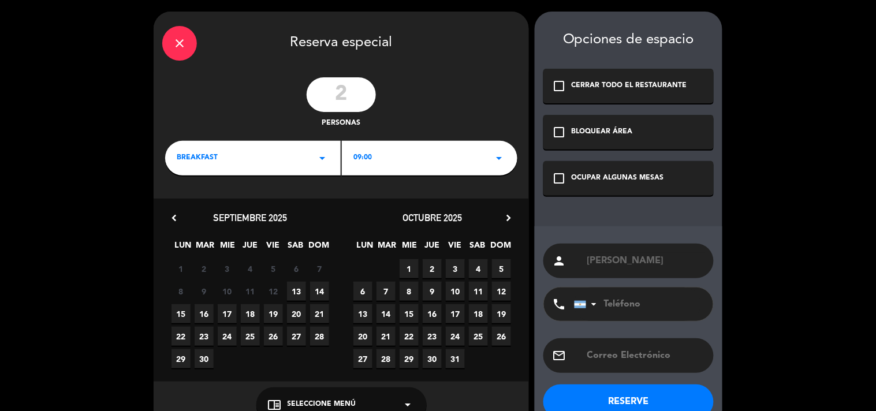
click at [599, 174] on div "OCUPAR ALGUNAS MESAS" at bounding box center [618, 179] width 92 height 12
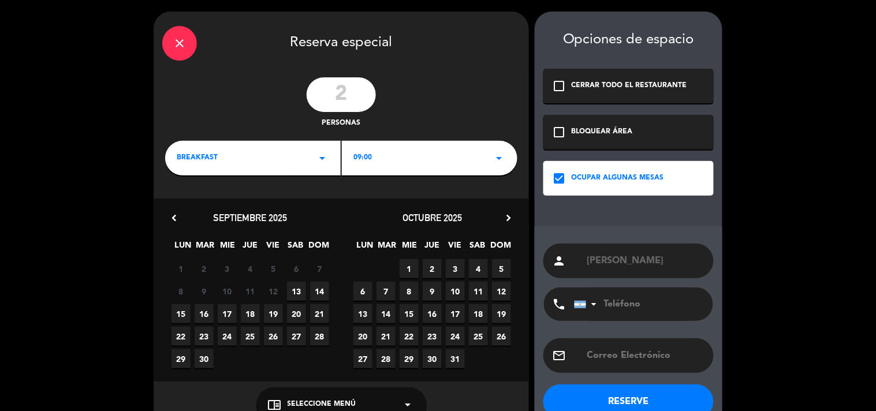
click at [657, 306] on input "tel" at bounding box center [637, 305] width 127 height 34
paste input "01122512754"
type input "01122512754"
click at [322, 293] on span "14" at bounding box center [319, 291] width 19 height 19
click at [306, 159] on div "BREAKFAST arrow_drop_down" at bounding box center [253, 158] width 176 height 35
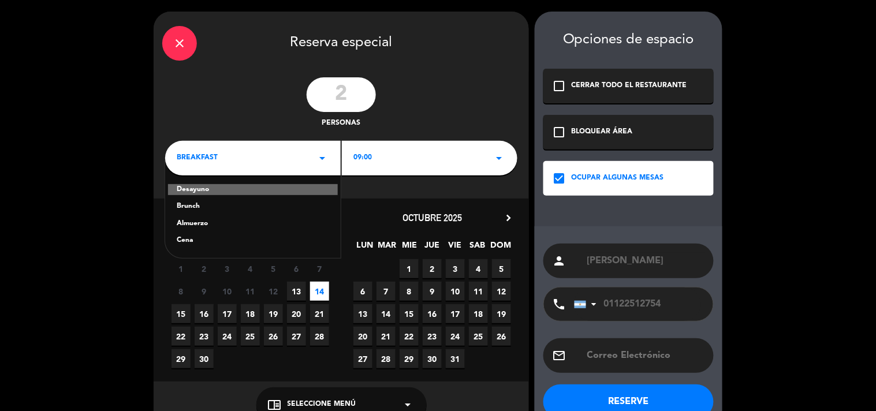
click at [206, 239] on div "Cena" at bounding box center [253, 241] width 152 height 12
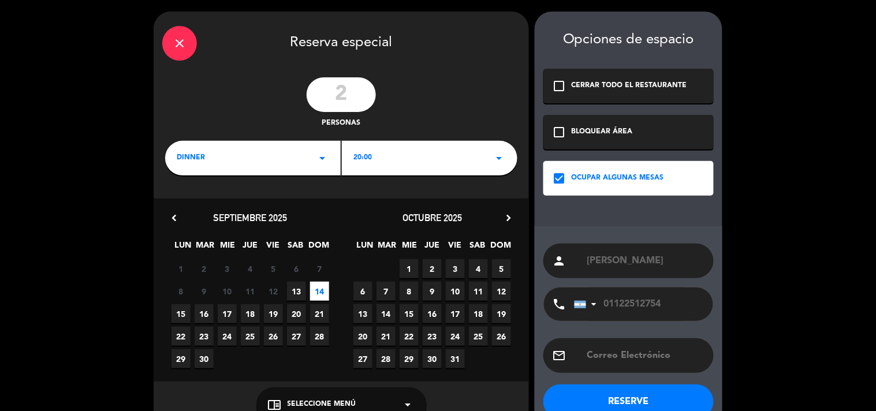
click at [434, 160] on div "20:00 arrow_drop_down" at bounding box center [430, 158] width 176 height 35
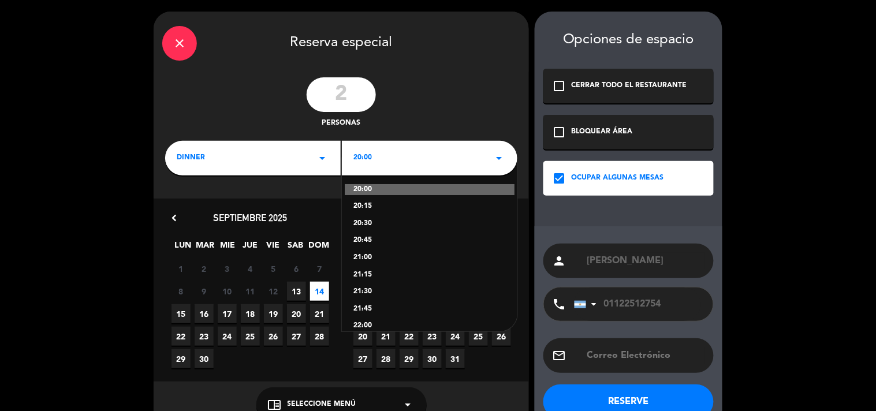
click at [374, 188] on div "20:00" at bounding box center [430, 190] width 170 height 12
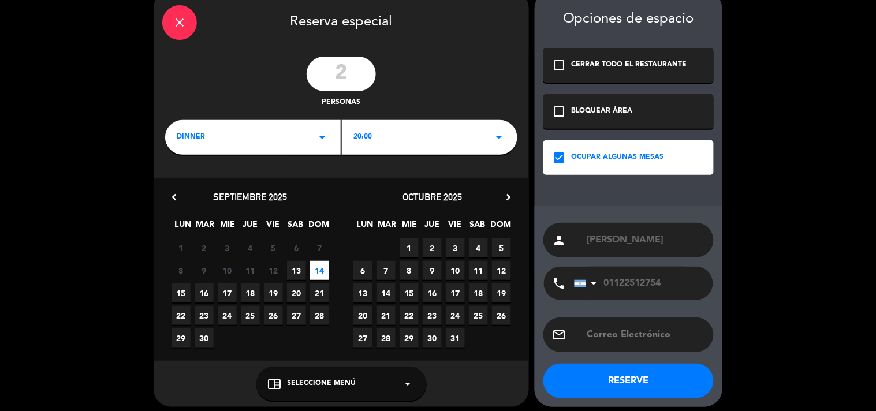
scroll to position [27, 0]
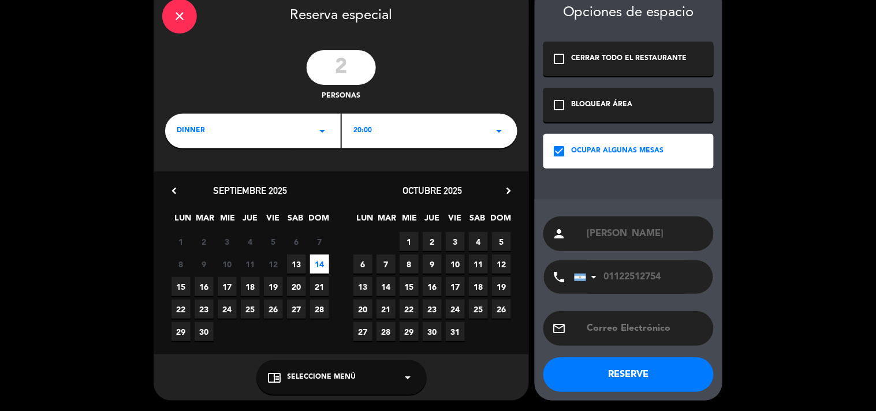
click at [610, 384] on button "RESERVE" at bounding box center [629, 375] width 170 height 35
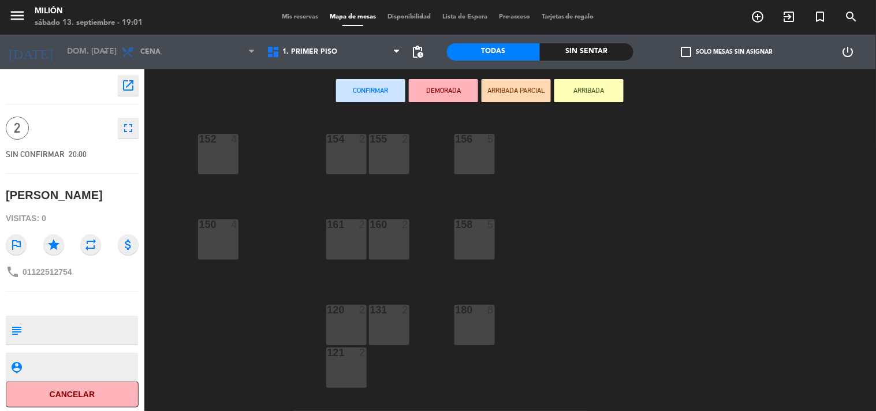
click at [302, 217] on div "154 2 156 5 152 4 155 2 150 4 158 5 160 2 161 2 120 2 131 2 180 8 121 2 108 8 1…" at bounding box center [514, 262] width 723 height 299
click at [290, 213] on div "154 2 156 5 152 4 155 2 150 4 158 5 160 2 161 2 120 2 131 2 180 8 121 2 108 8 1…" at bounding box center [514, 262] width 723 height 299
click at [330, 148] on div "154 2" at bounding box center [346, 154] width 40 height 40
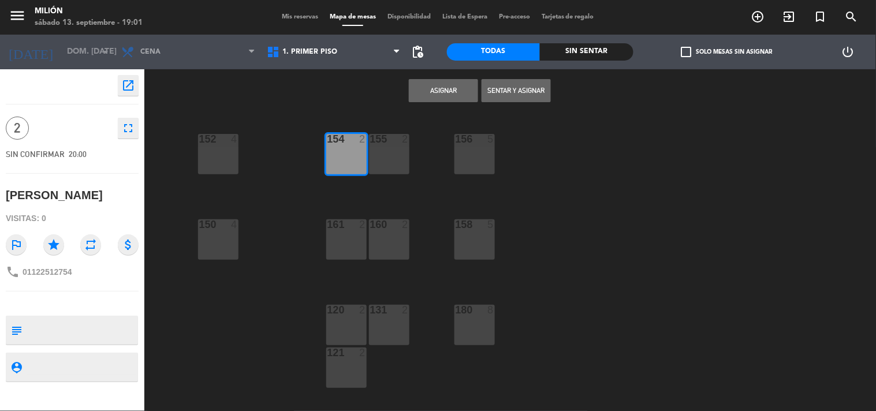
click at [438, 91] on button "Asignar" at bounding box center [443, 90] width 69 height 23
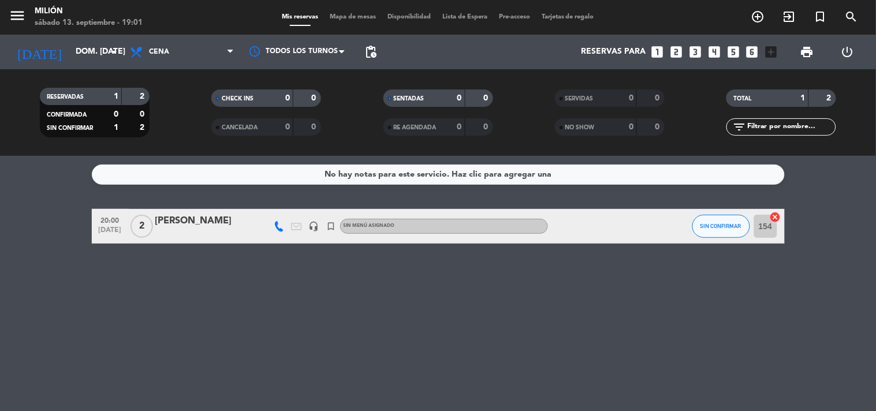
click at [185, 220] on div "[PERSON_NAME]" at bounding box center [204, 221] width 98 height 15
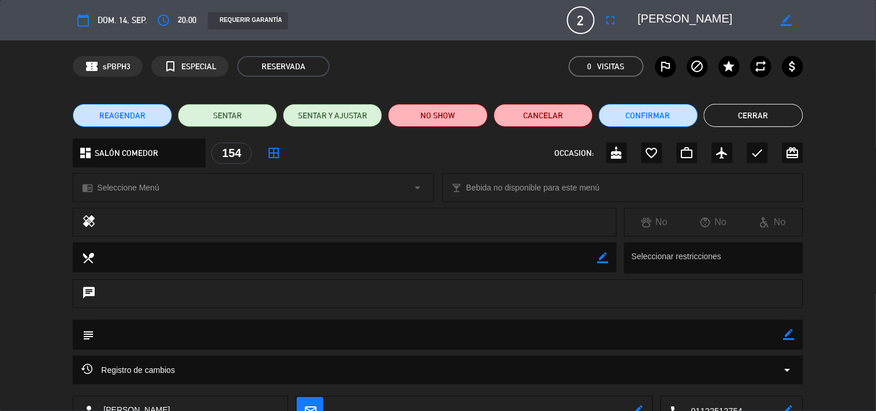
click at [794, 330] on div "subject border_color" at bounding box center [438, 335] width 730 height 30
click at [791, 330] on icon "border_color" at bounding box center [789, 334] width 11 height 11
click at [771, 330] on textarea at bounding box center [438, 334] width 689 height 29
paste textarea "[PERSON_NAME] Código: 698B9X5W"
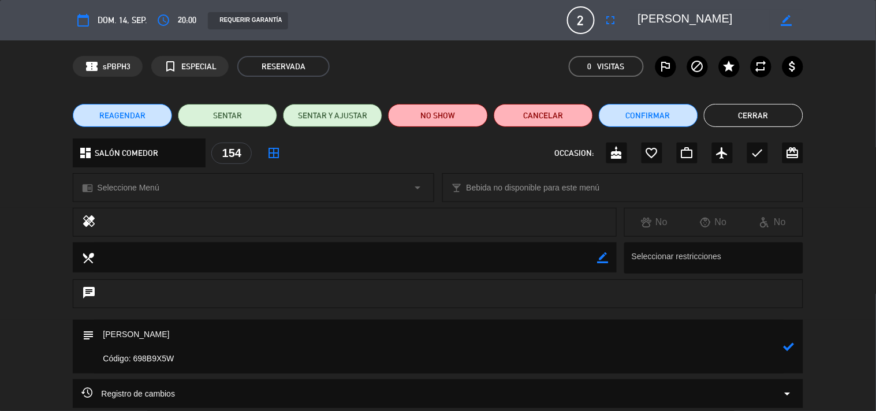
type textarea "[PERSON_NAME] Código: 698B9X5W"
click at [790, 345] on icon at bounding box center [789, 346] width 11 height 11
click at [666, 107] on button "Confirmar" at bounding box center [648, 115] width 99 height 23
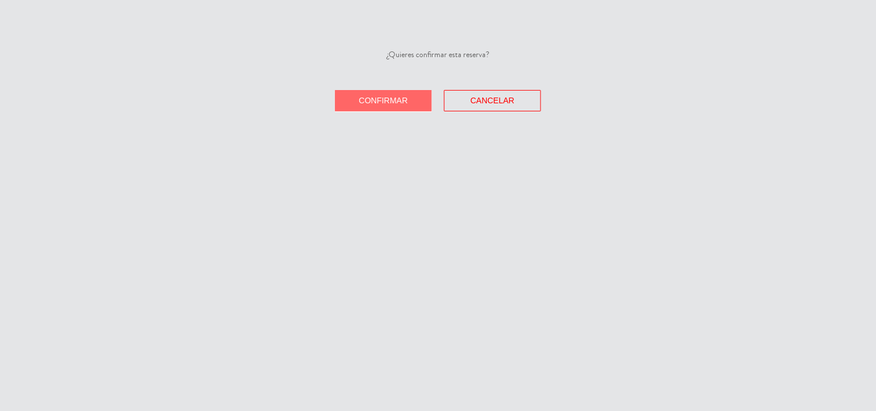
click at [381, 113] on div "¿Quieres confirmar esta reserva? Confirmar Cancelar" at bounding box center [438, 205] width 876 height 411
click at [380, 102] on span "Confirmar" at bounding box center [383, 100] width 49 height 9
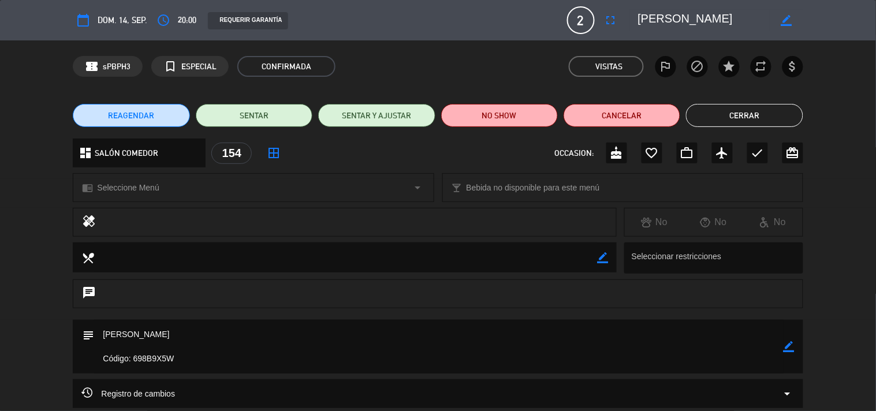
click at [747, 120] on button "Cerrar" at bounding box center [744, 115] width 117 height 23
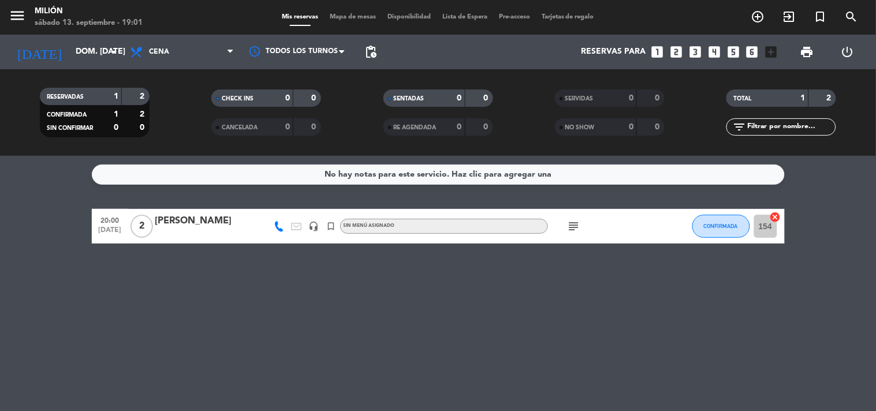
click at [48, 227] on bookings-row "20:00 [DATE] 2 [PERSON_NAME] headset_mic turned_in_not Sin menú asignado subjec…" at bounding box center [438, 226] width 876 height 35
click at [90, 50] on input "dom. [DATE]" at bounding box center [125, 52] width 110 height 21
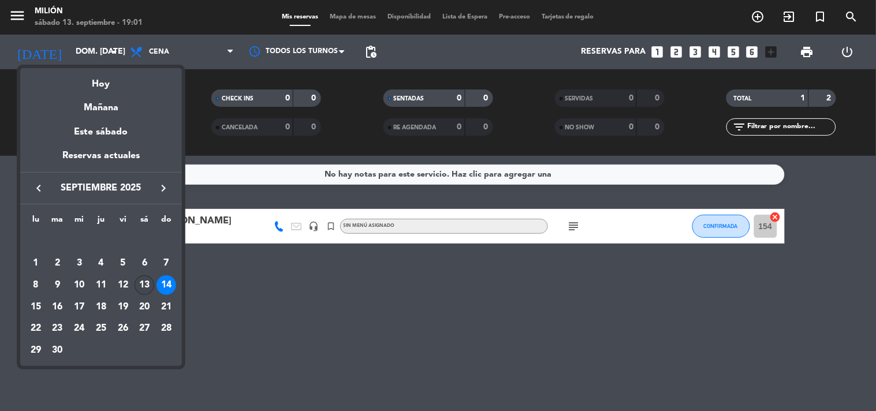
click at [148, 286] on div "13" at bounding box center [145, 286] width 20 height 20
type input "sáb. [DATE]"
